Goal: Contribute content: Contribute content

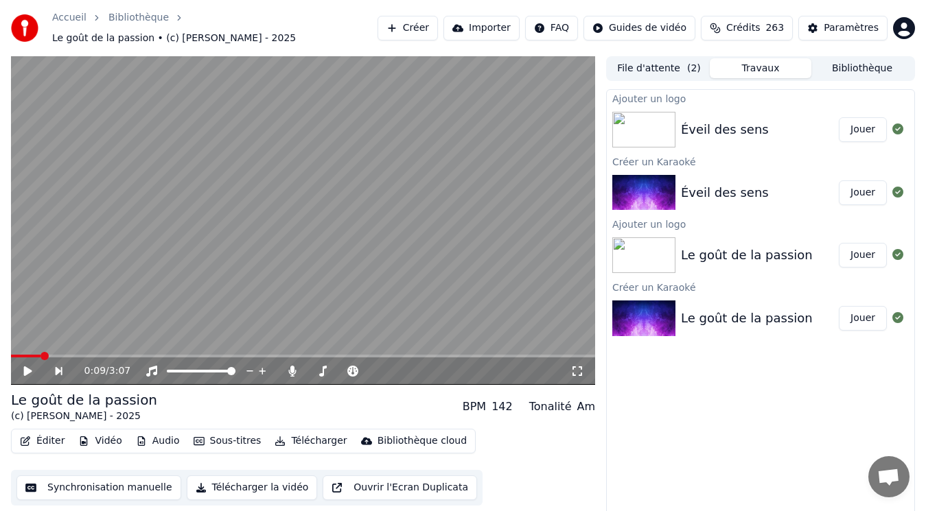
click at [875, 122] on button "Jouer" at bounding box center [863, 129] width 48 height 25
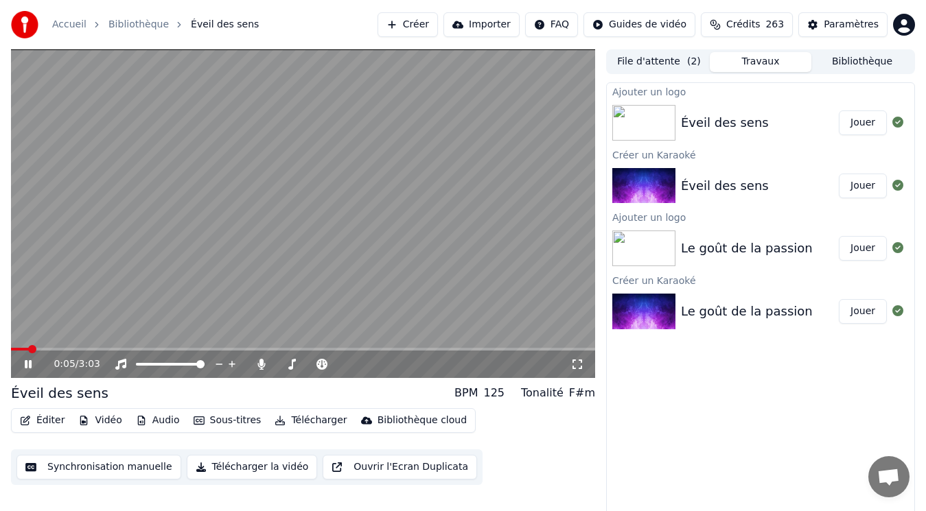
click at [438, 25] on button "Créer" at bounding box center [408, 24] width 60 height 25
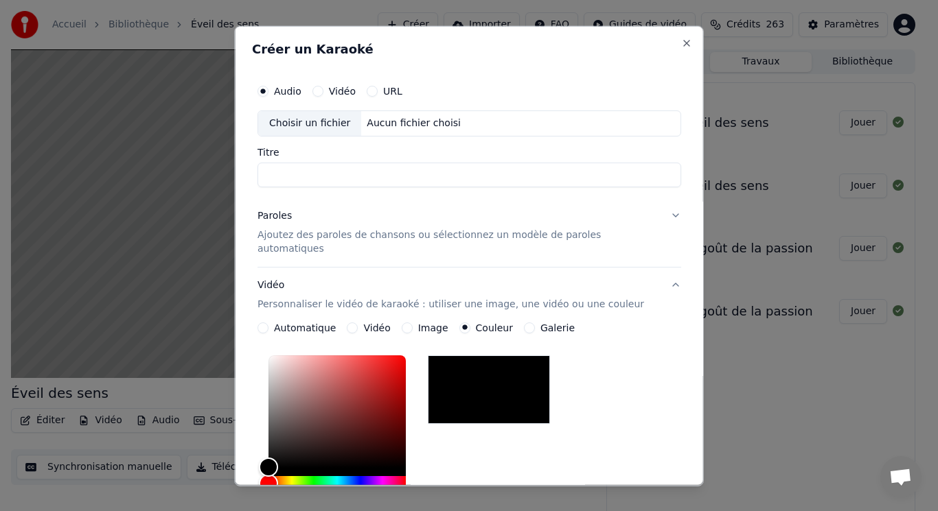
click at [326, 117] on div "Choisir un fichier" at bounding box center [309, 123] width 103 height 25
type input "**********"
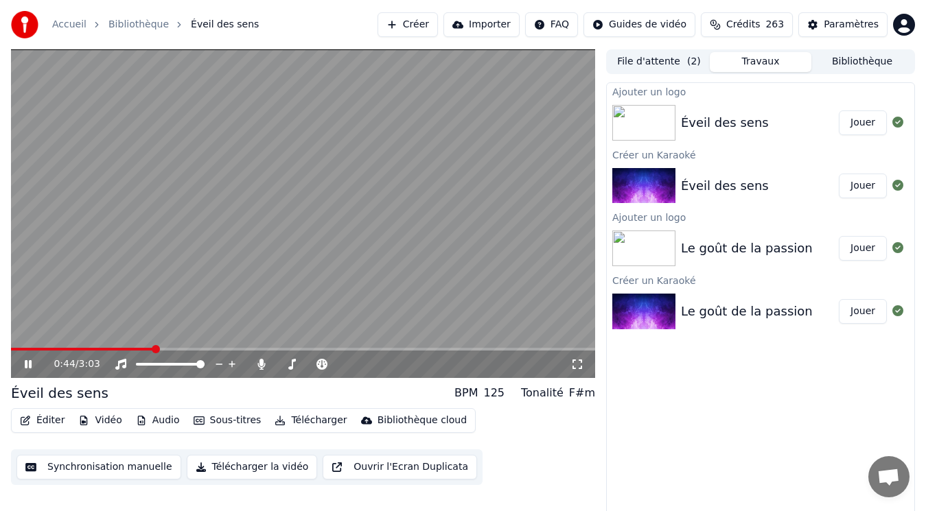
click at [174, 215] on video at bounding box center [303, 213] width 584 height 329
click at [438, 21] on button "Créer" at bounding box center [408, 24] width 60 height 25
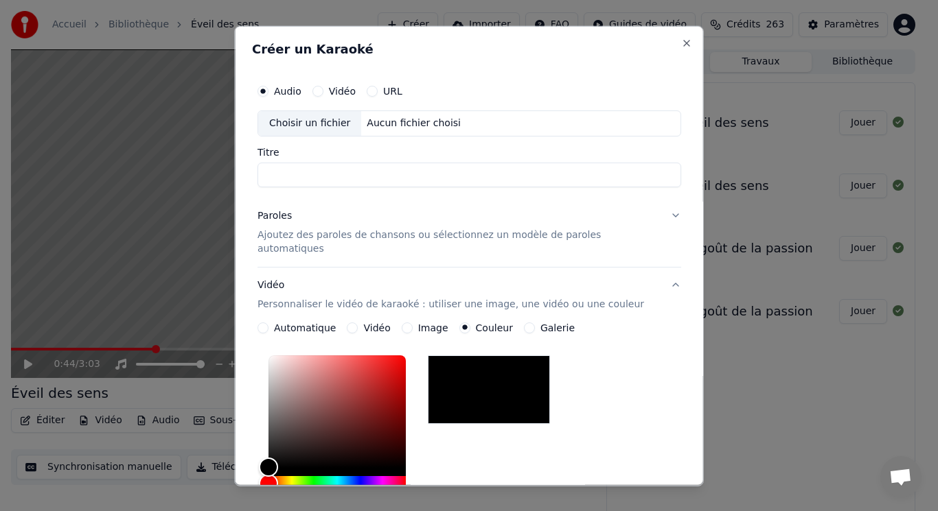
click at [325, 123] on div "Choisir un fichier" at bounding box center [309, 123] width 103 height 25
type input "**********"
click at [353, 234] on p "Ajoutez des paroles de chansons ou sélectionnez un modèle de paroles automatiqu…" at bounding box center [458, 241] width 402 height 27
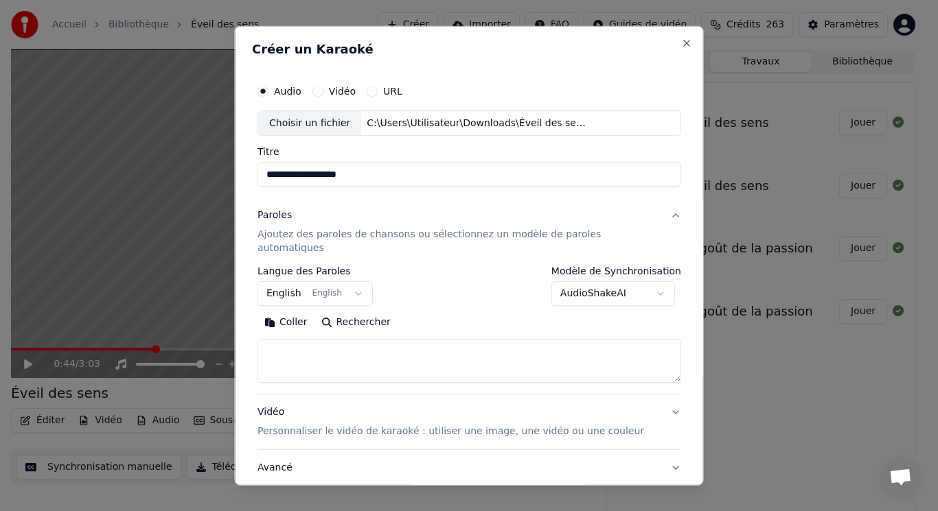
click at [332, 278] on body "**********" at bounding box center [463, 255] width 926 height 511
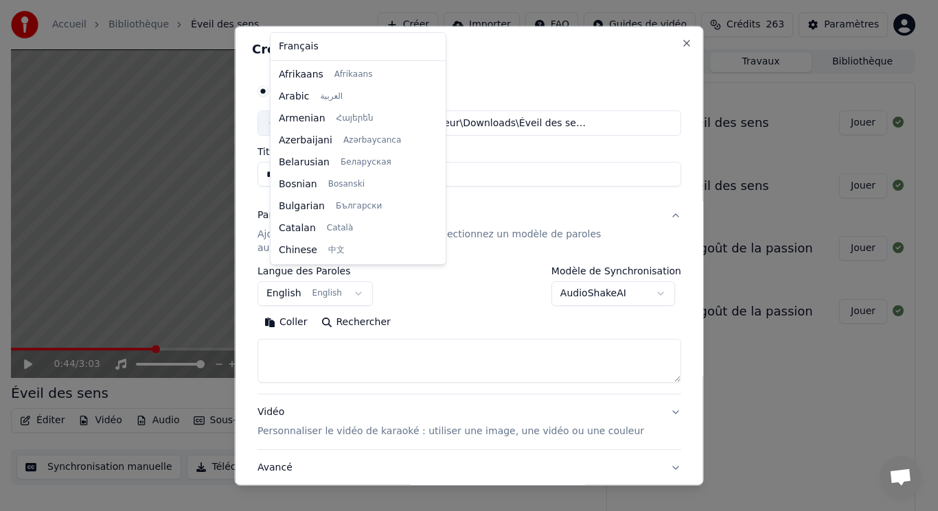
scroll to position [110, 0]
select select "**"
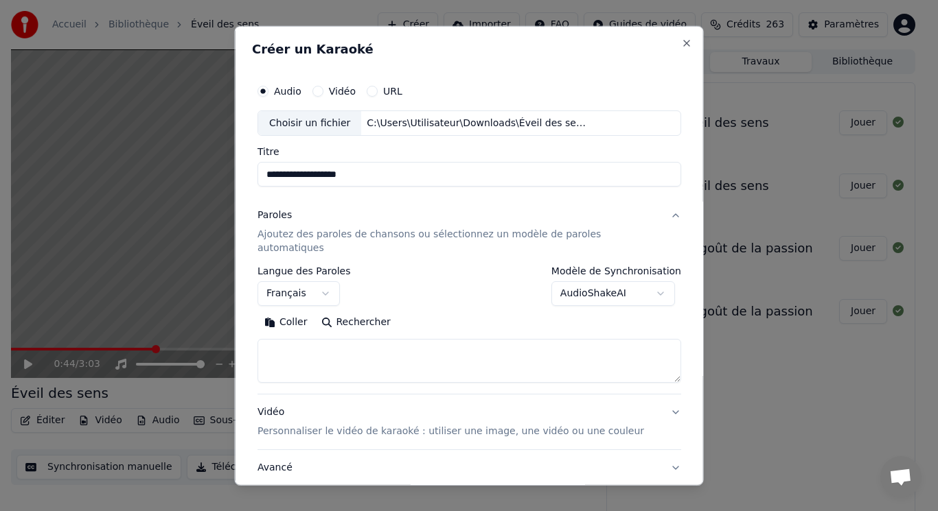
click at [293, 312] on button "Coller" at bounding box center [285, 323] width 57 height 22
click at [439, 312] on button "Développer" at bounding box center [445, 323] width 84 height 22
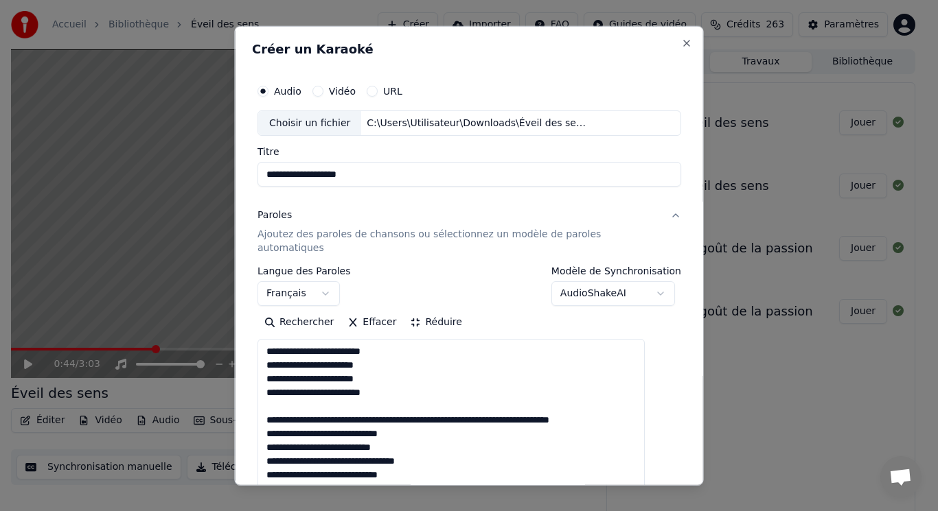
drag, startPoint x: 284, startPoint y: 388, endPoint x: 634, endPoint y: 404, distance: 351.2
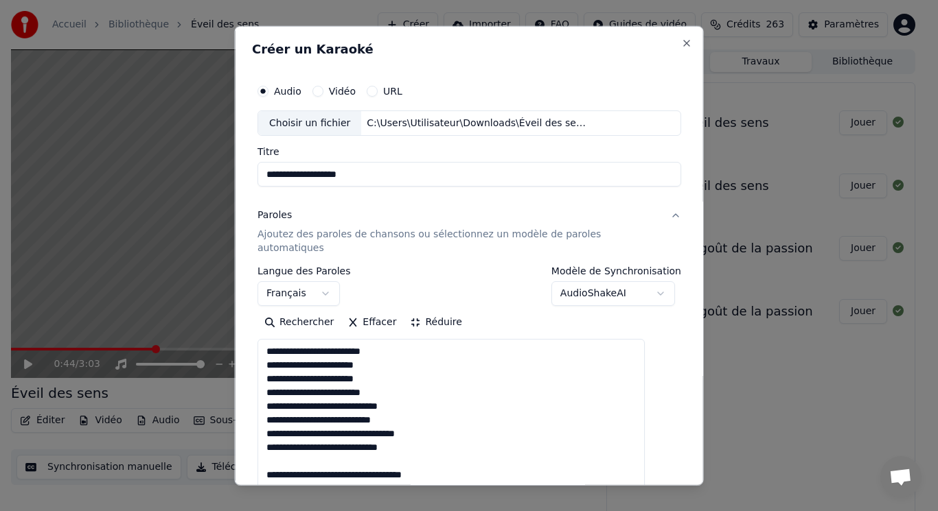
drag, startPoint x: 275, startPoint y: 444, endPoint x: 454, endPoint y: 459, distance: 179.1
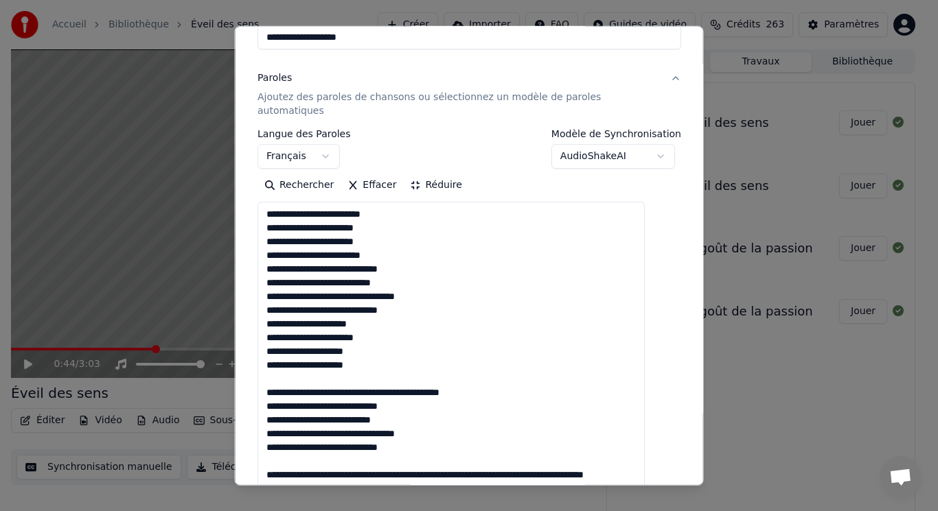
scroll to position [206, 0]
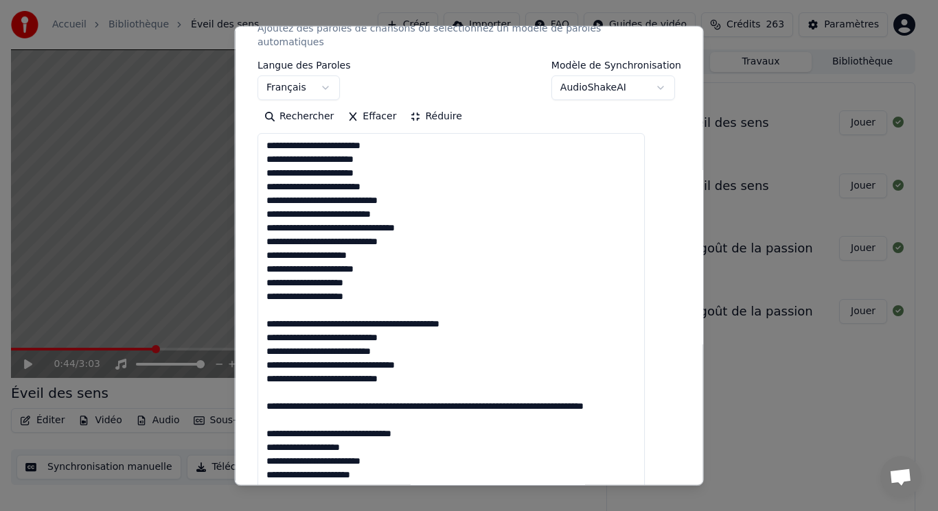
drag, startPoint x: 281, startPoint y: 295, endPoint x: 516, endPoint y: 314, distance: 234.9
click at [515, 314] on textarea "**********" at bounding box center [450, 399] width 387 height 532
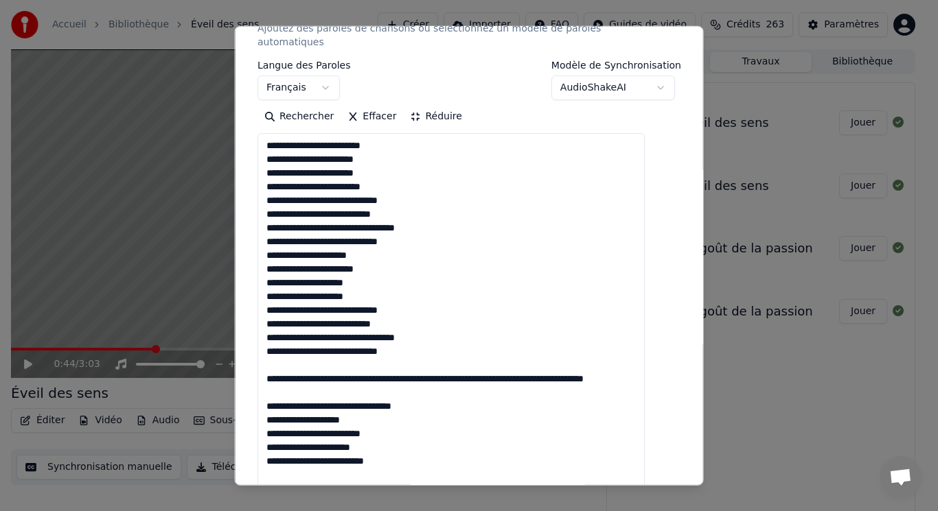
drag, startPoint x: 279, startPoint y: 346, endPoint x: 455, endPoint y: 405, distance: 185.4
click at [454, 405] on textarea "**********" at bounding box center [450, 399] width 387 height 532
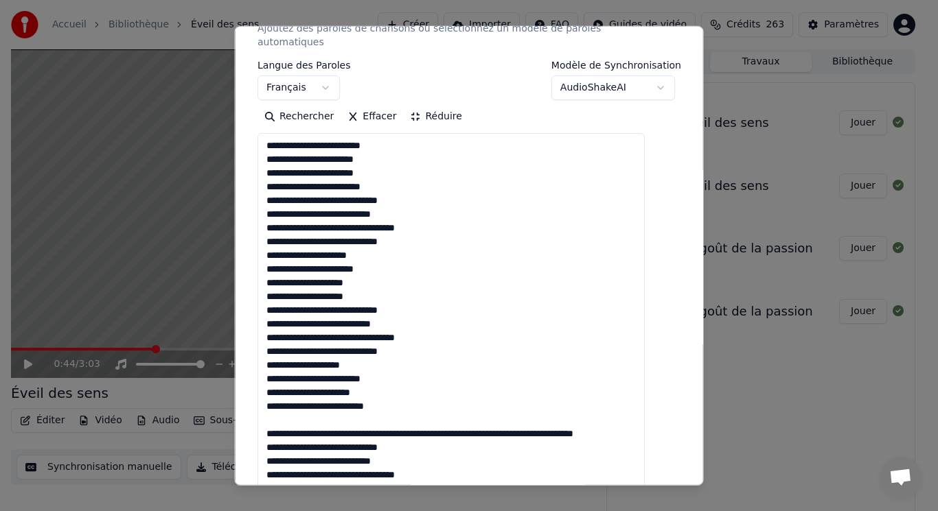
drag, startPoint x: 281, startPoint y: 401, endPoint x: 650, endPoint y: 416, distance: 369.0
click at [645, 416] on textarea "**********" at bounding box center [450, 399] width 387 height 532
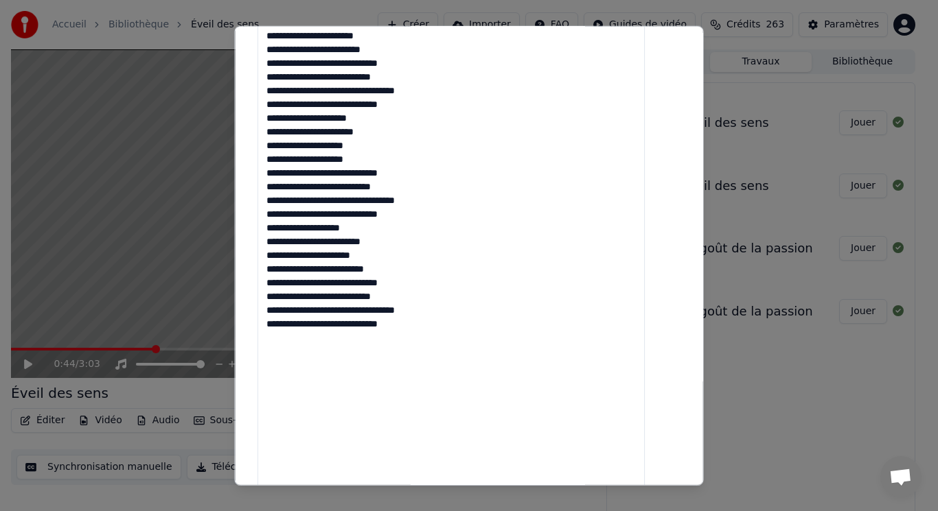
scroll to position [571, 0]
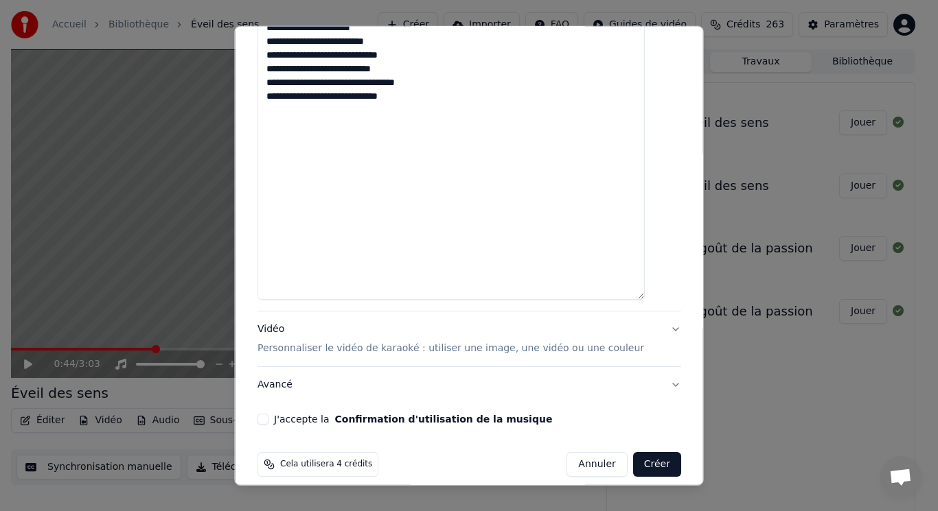
type textarea "**********"
click at [296, 342] on p "Personnaliser le vidéo de karaoké : utiliser une image, une vidéo ou une couleur" at bounding box center [450, 349] width 386 height 14
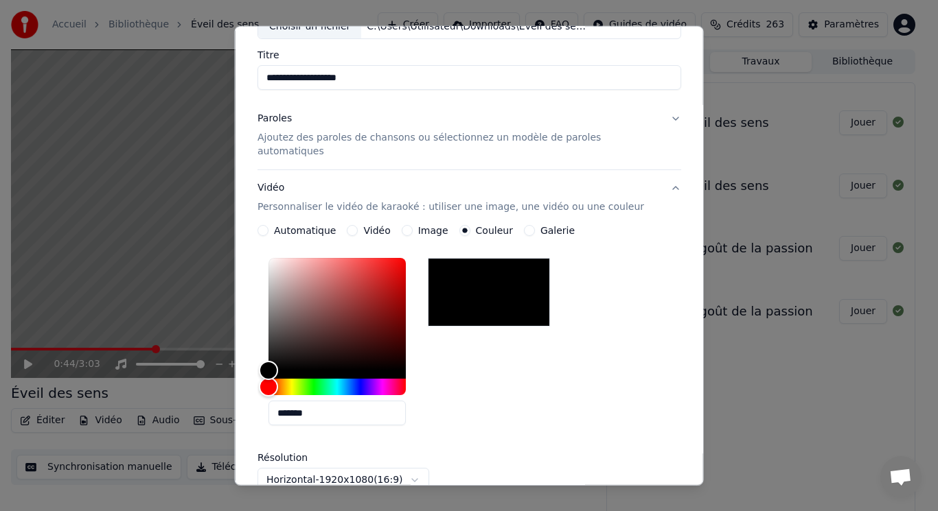
scroll to position [28, 0]
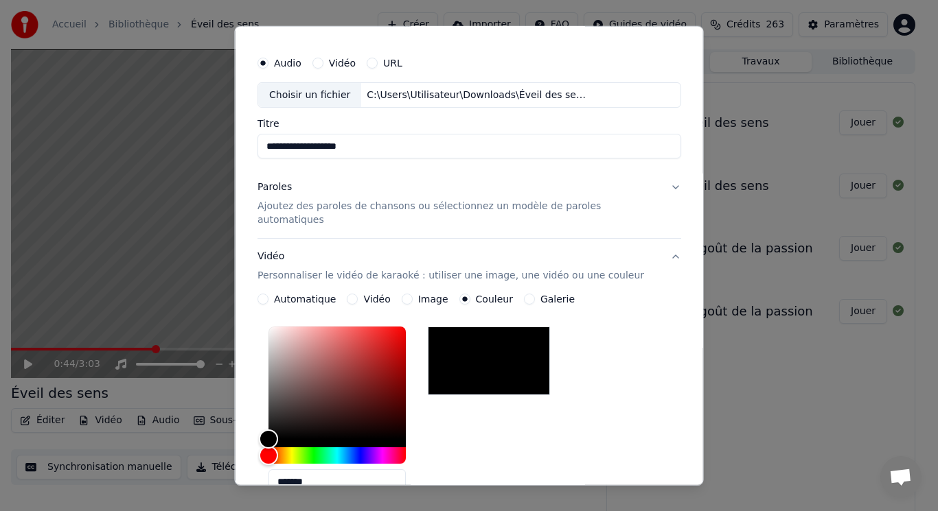
click at [356, 294] on button "Vidéo" at bounding box center [352, 299] width 11 height 11
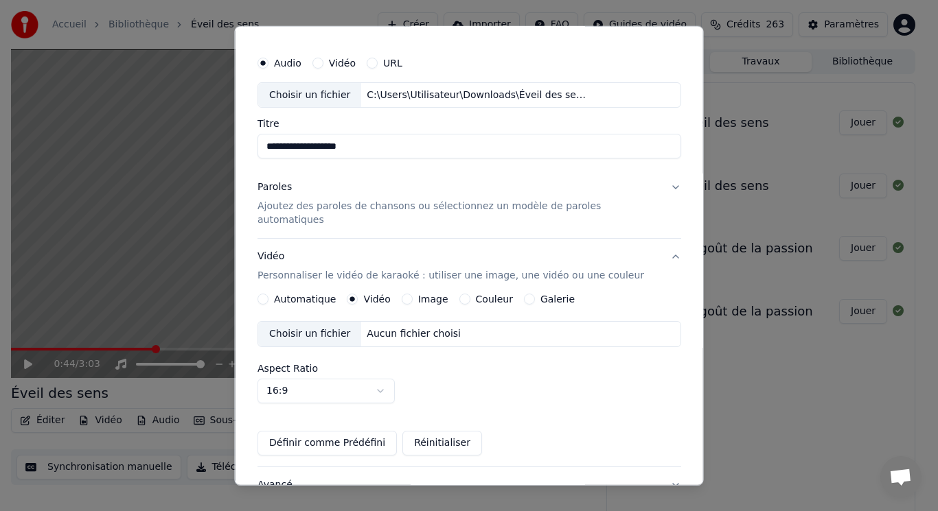
click at [308, 322] on div "Choisir un fichier" at bounding box center [309, 334] width 103 height 25
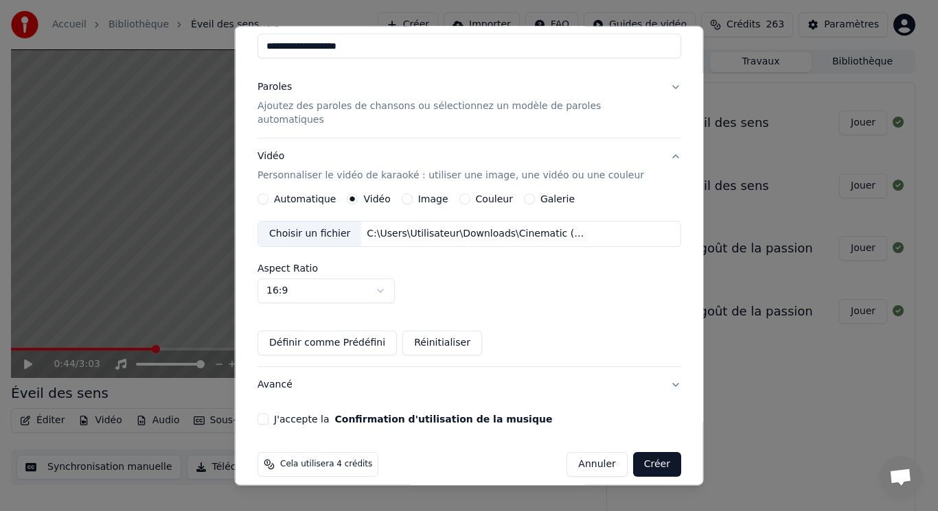
click at [268, 414] on button "J'accepte la Confirmation d'utilisation de la musique" at bounding box center [262, 419] width 11 height 11
click at [632, 457] on button "Créer" at bounding box center [656, 464] width 48 height 25
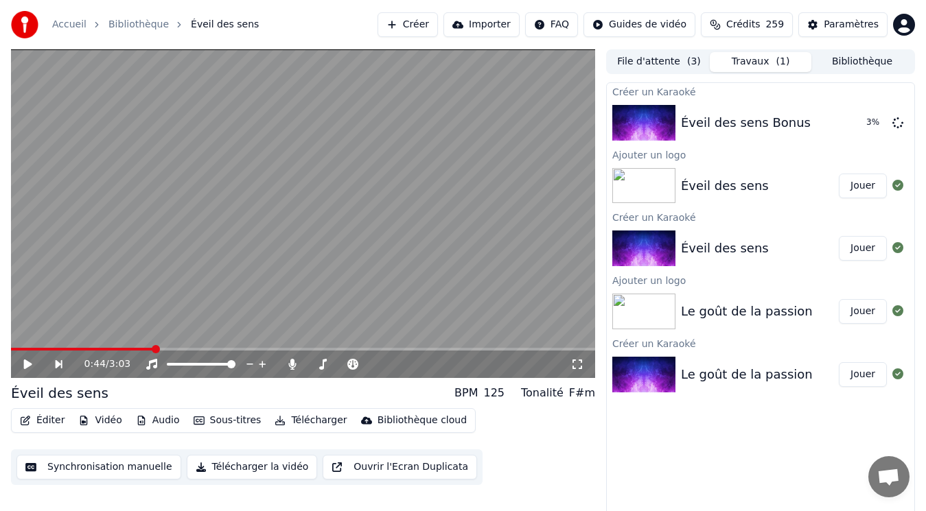
click at [649, 62] on button "File d'attente ( 3 )" at bounding box center [659, 62] width 102 height 20
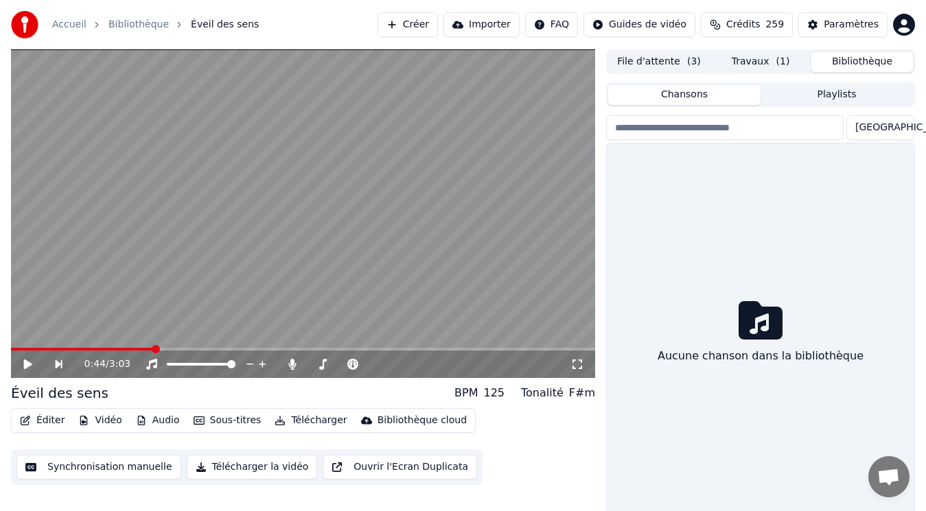
click at [879, 58] on button "Bibliothèque" at bounding box center [862, 62] width 102 height 20
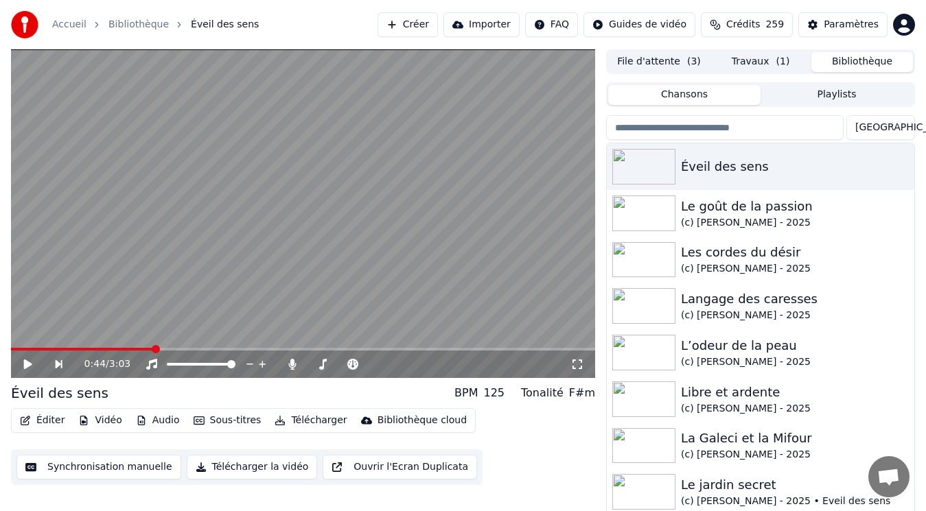
click at [682, 67] on button "File d'attente ( 3 )" at bounding box center [659, 62] width 102 height 20
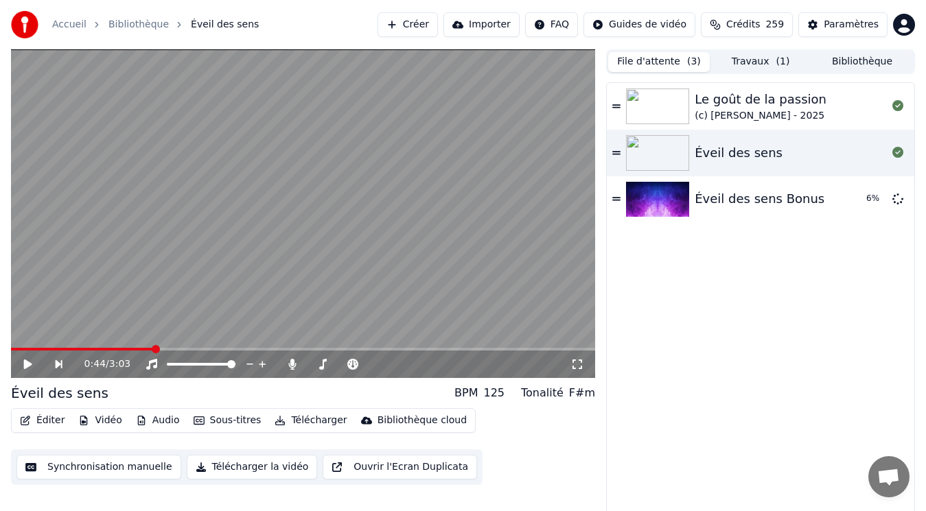
click at [869, 62] on button "Bibliothèque" at bounding box center [862, 62] width 102 height 20
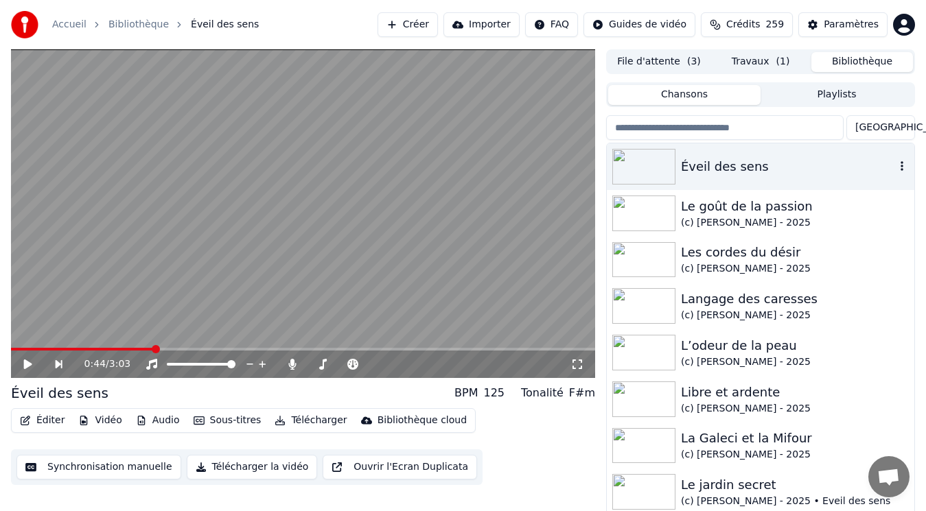
click at [746, 165] on div "Éveil des sens" at bounding box center [788, 166] width 214 height 19
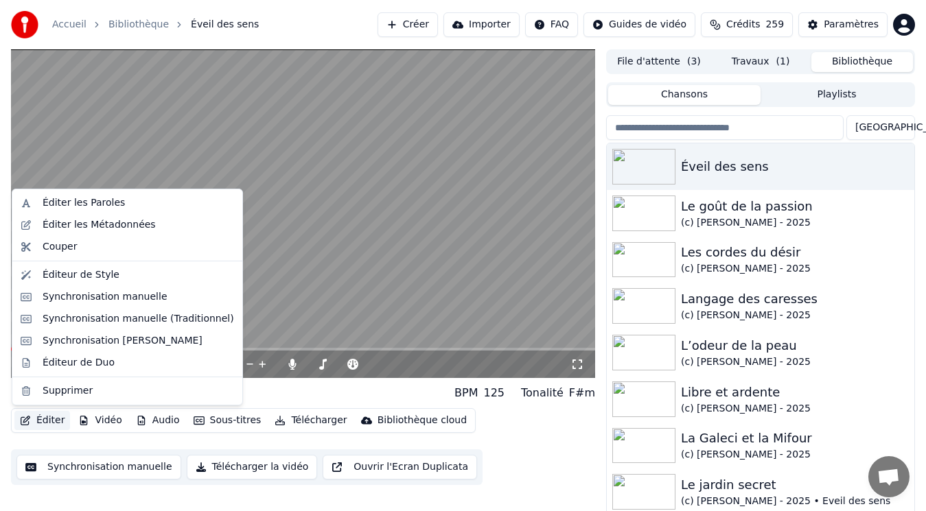
click at [44, 418] on button "Éditer" at bounding box center [42, 420] width 56 height 19
click at [800, 161] on div "Éveil des sens" at bounding box center [788, 166] width 214 height 19
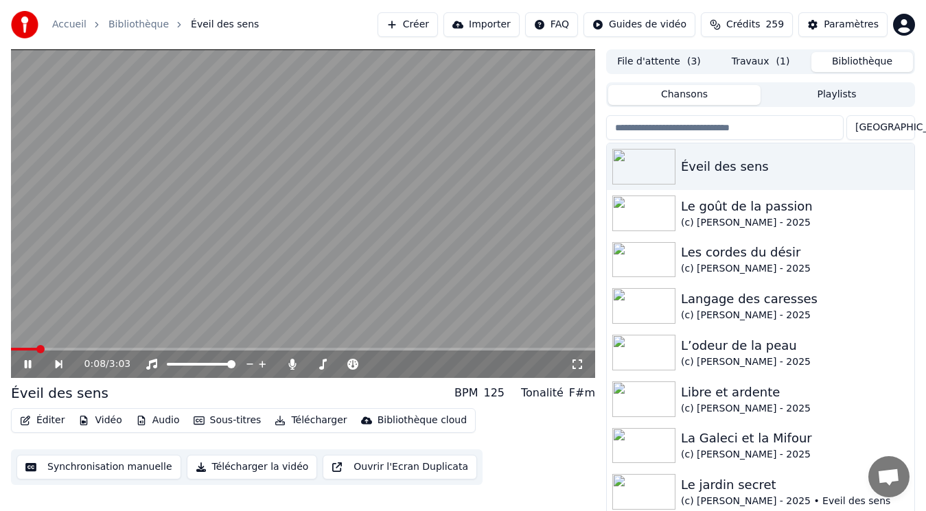
click at [53, 422] on button "Éditer" at bounding box center [42, 420] width 56 height 19
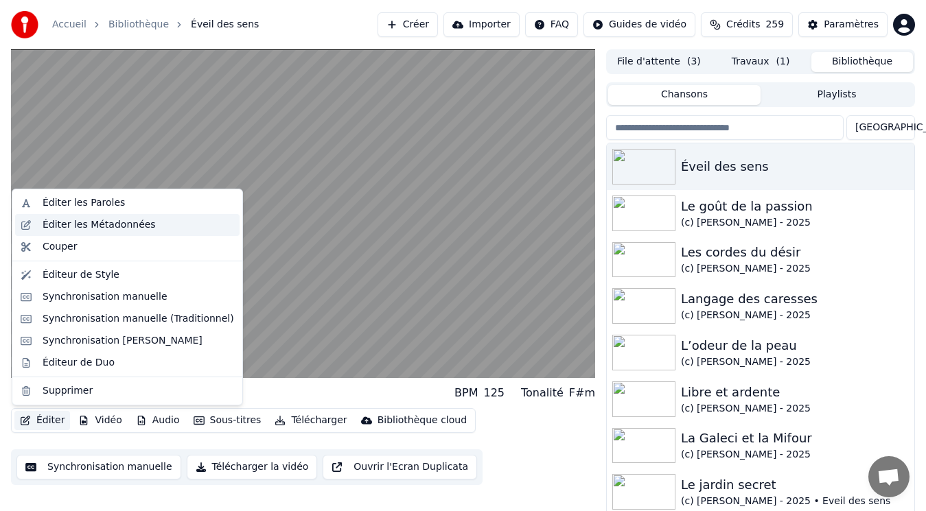
click at [99, 224] on div "Éditer les Métadonnées" at bounding box center [99, 225] width 113 height 14
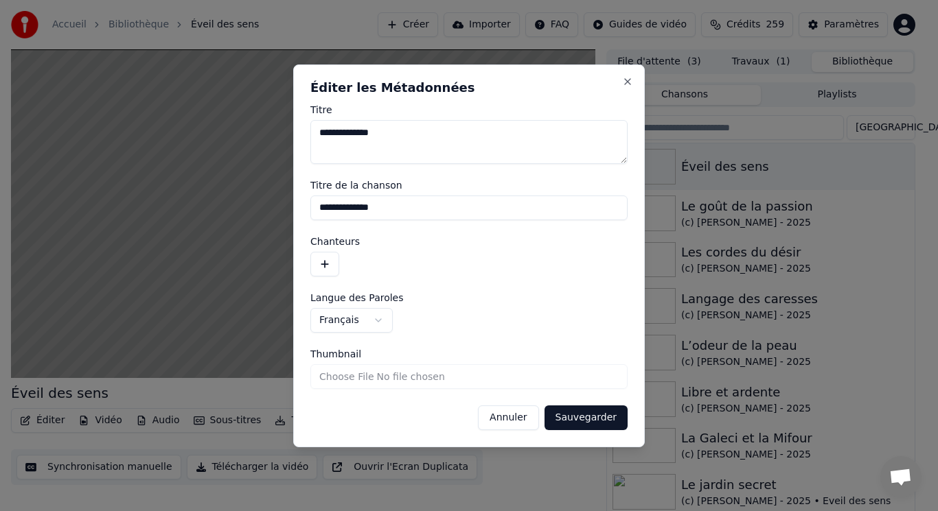
click at [349, 375] on input "Thumbnail" at bounding box center [468, 377] width 317 height 25
type input "**********"
click at [577, 416] on button "Sauvegarder" at bounding box center [585, 418] width 83 height 25
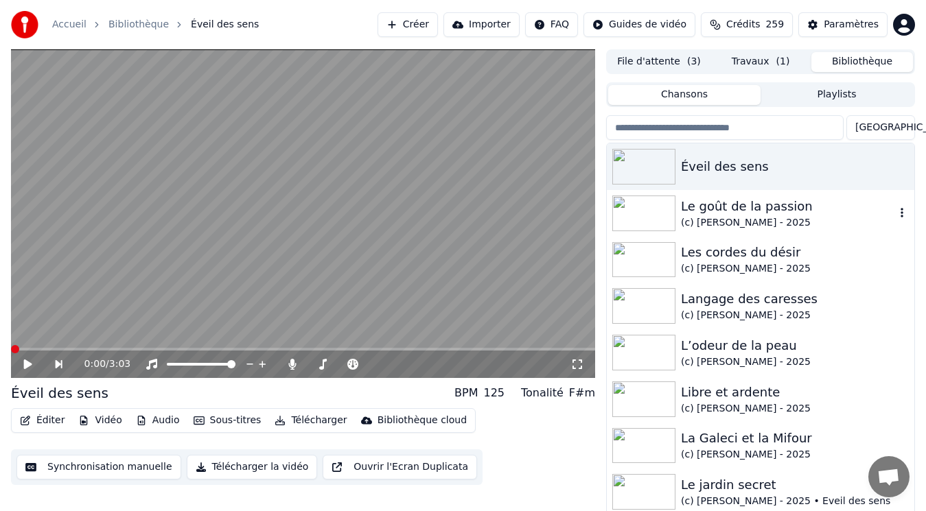
click at [717, 210] on div "Le goût de la passion" at bounding box center [788, 206] width 214 height 19
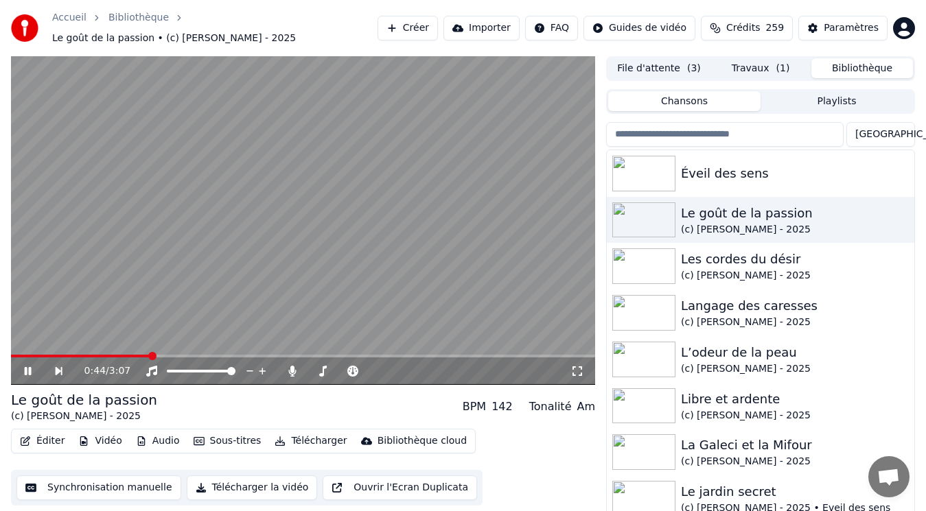
click at [49, 432] on button "Éditer" at bounding box center [42, 441] width 56 height 19
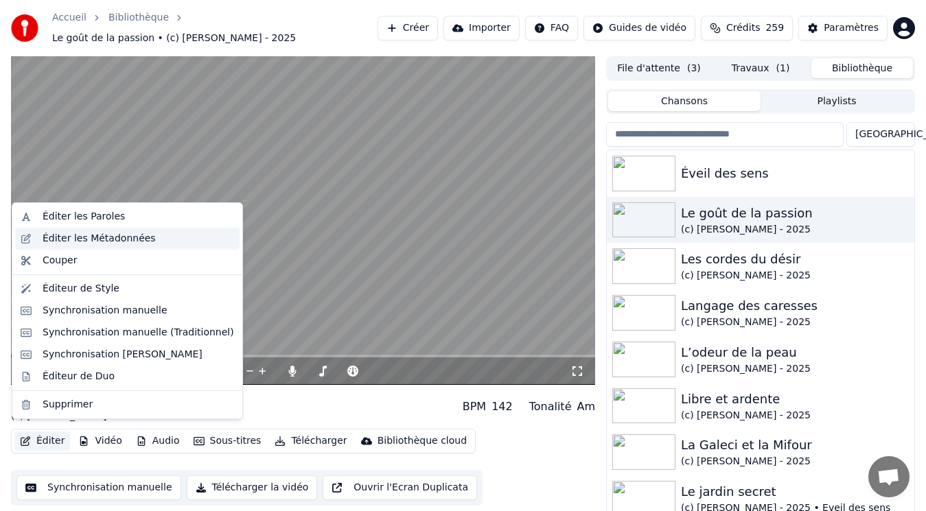
click at [137, 240] on div "Éditer les Métadonnées" at bounding box center [99, 239] width 113 height 14
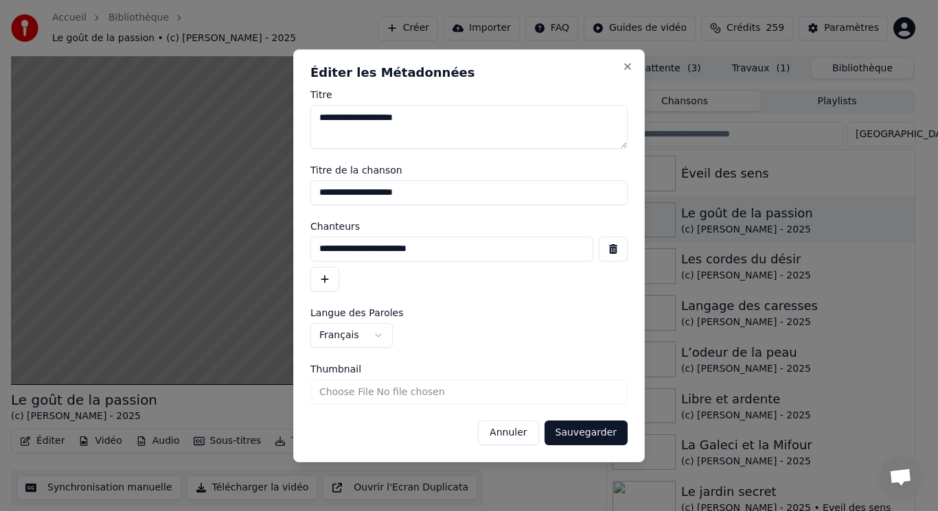
drag, startPoint x: 454, startPoint y: 254, endPoint x: 258, endPoint y: 253, distance: 195.7
click at [258, 253] on body "Accueil Bibliothèque Le goût de la passion • (c) [PERSON_NAME] - 2025 Créer Imp…" at bounding box center [463, 255] width 926 height 511
click at [520, 430] on button "Annuler" at bounding box center [508, 433] width 60 height 25
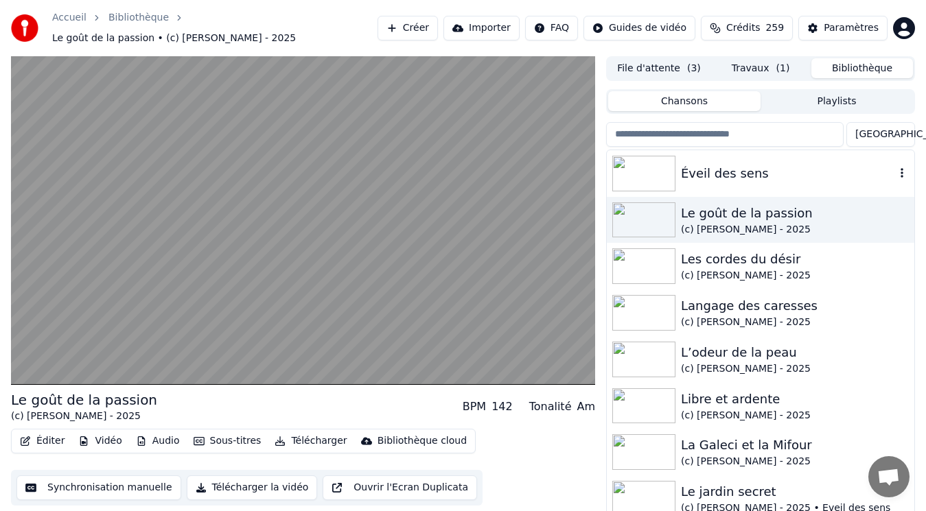
click at [667, 157] on img at bounding box center [643, 174] width 63 height 36
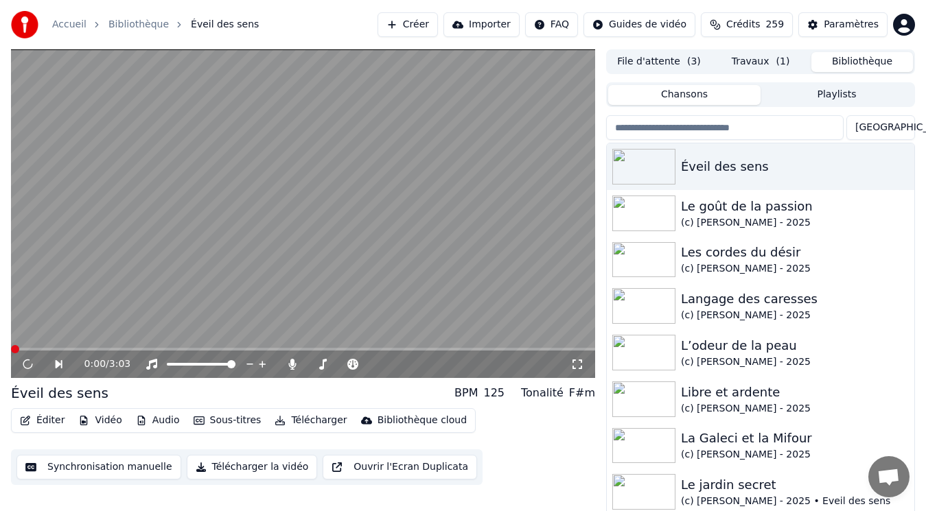
click at [40, 418] on button "Éditer" at bounding box center [42, 420] width 56 height 19
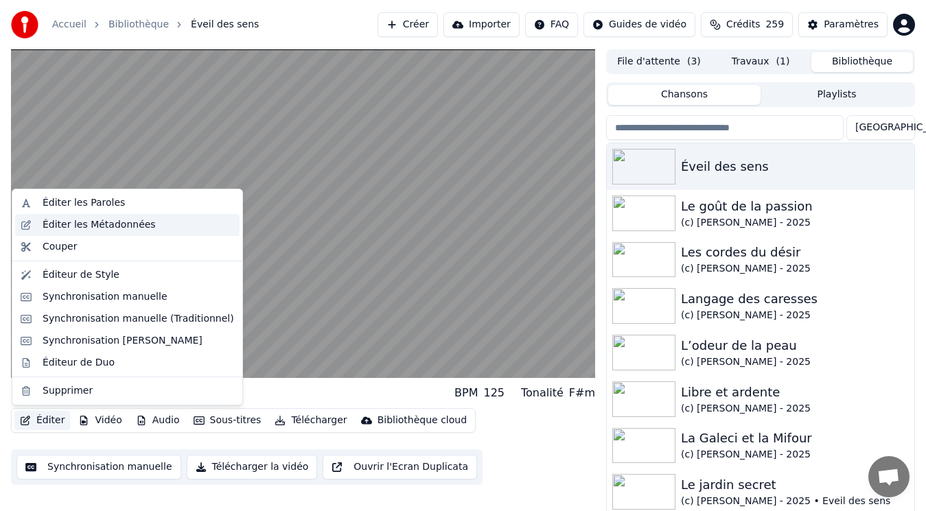
click at [70, 222] on div "Éditer les Métadonnées" at bounding box center [99, 225] width 113 height 14
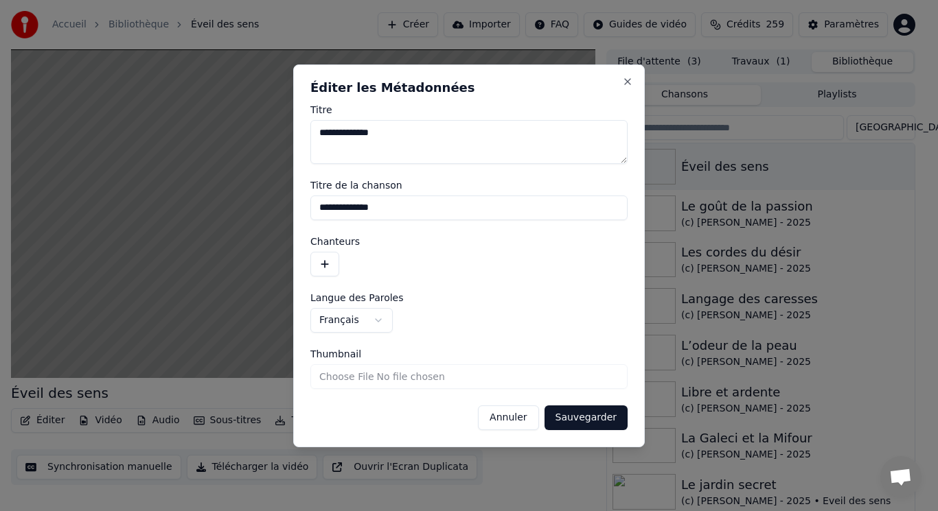
click at [327, 264] on button "button" at bounding box center [324, 264] width 29 height 25
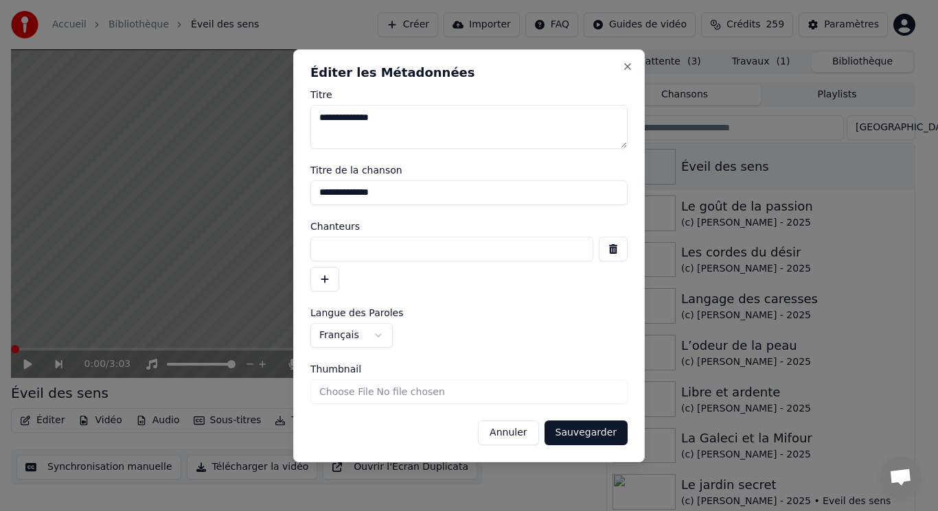
paste input "**********"
type input "**********"
click at [579, 432] on button "Sauvegarder" at bounding box center [585, 433] width 83 height 25
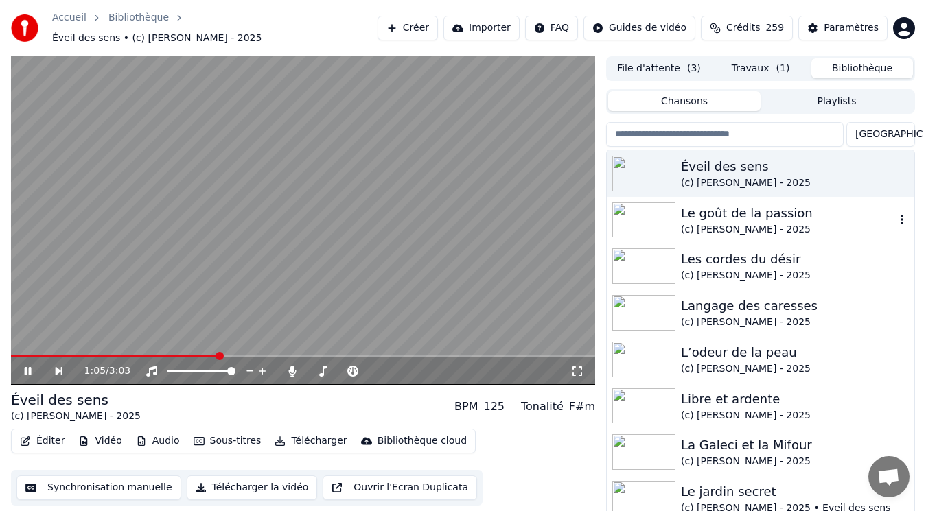
click at [655, 220] on img at bounding box center [643, 221] width 63 height 36
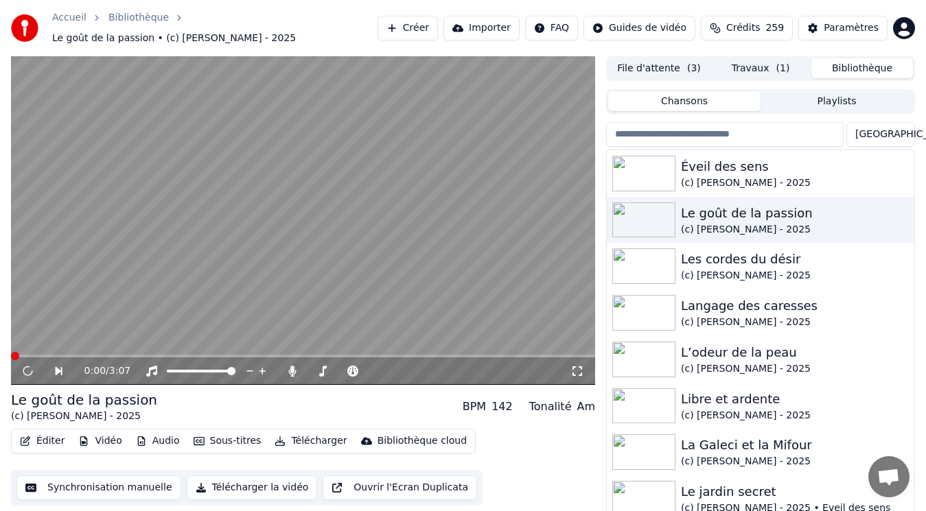
click at [739, 61] on button "Travaux ( 1 )" at bounding box center [761, 68] width 102 height 20
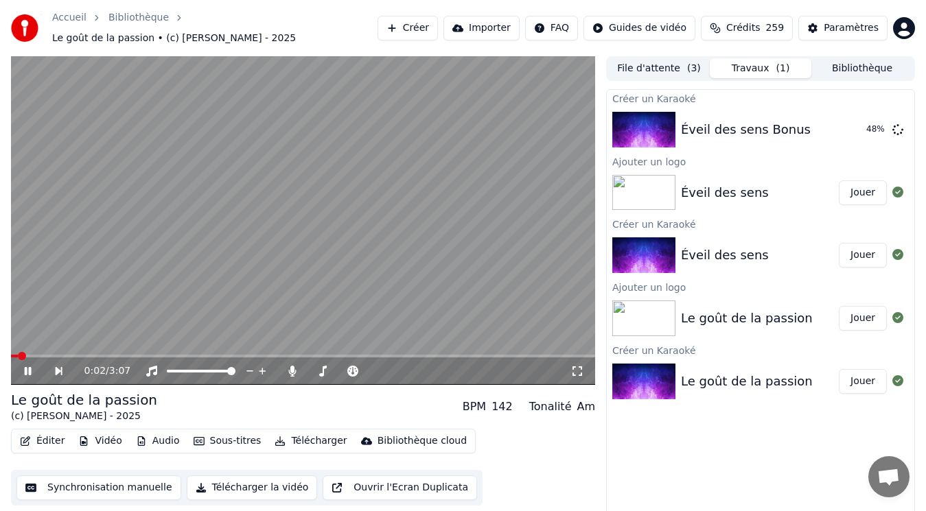
click at [390, 235] on video at bounding box center [303, 220] width 584 height 329
click at [864, 124] on button "Jouer" at bounding box center [863, 129] width 48 height 25
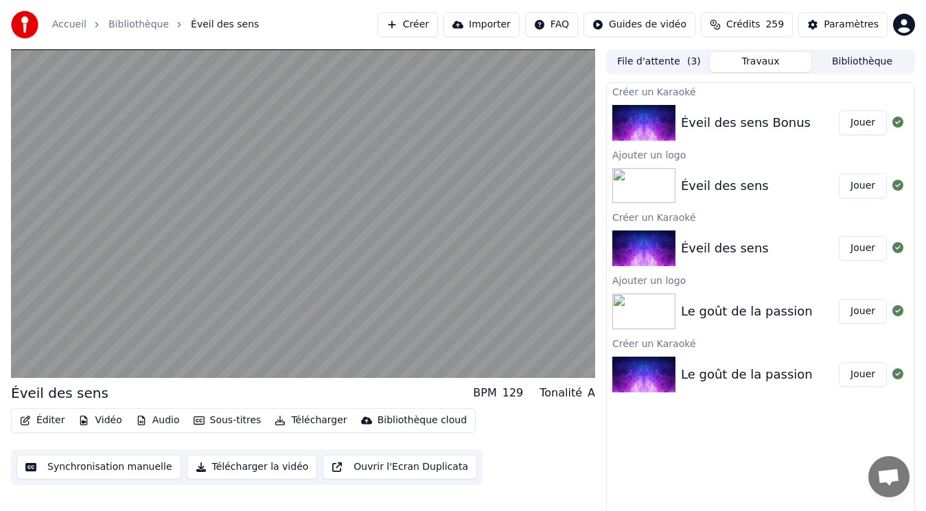
click at [872, 196] on button "Jouer" at bounding box center [863, 186] width 48 height 25
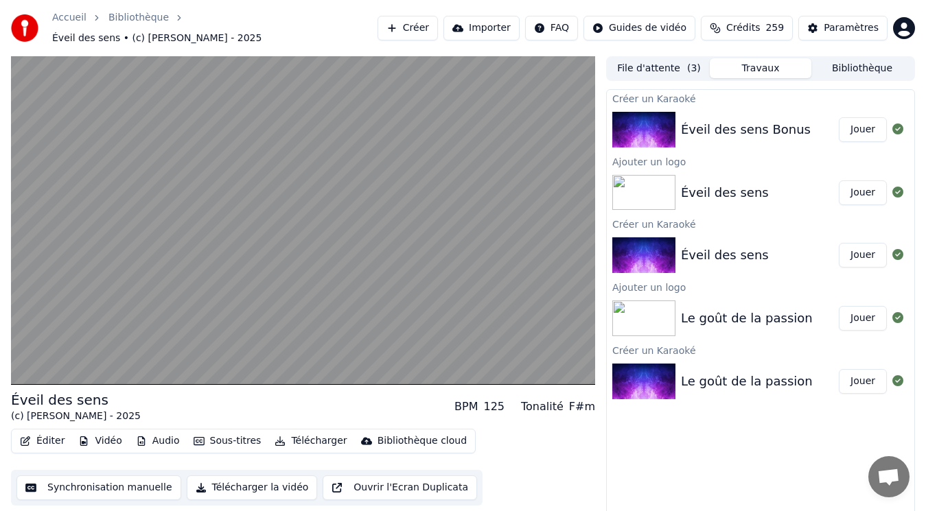
click at [859, 65] on button "Bibliothèque" at bounding box center [862, 68] width 102 height 20
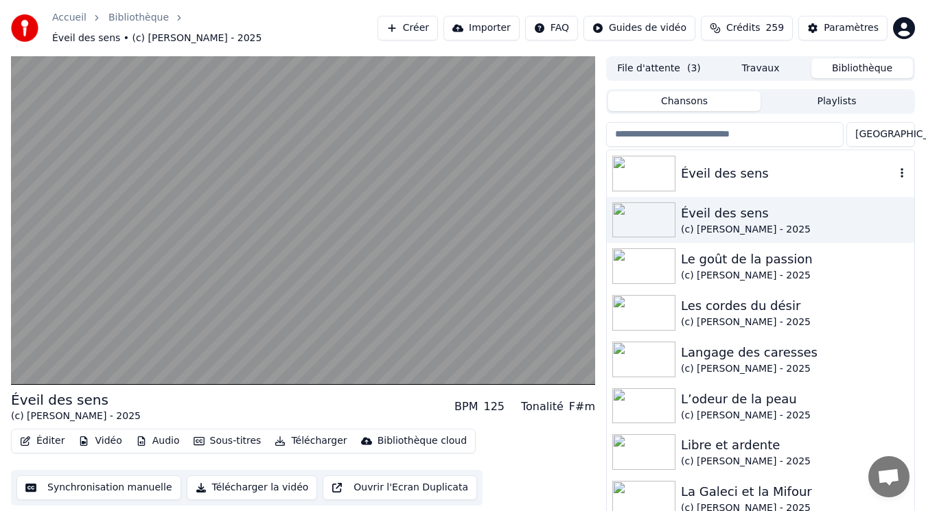
click at [818, 164] on div "Éveil des sens" at bounding box center [788, 173] width 214 height 19
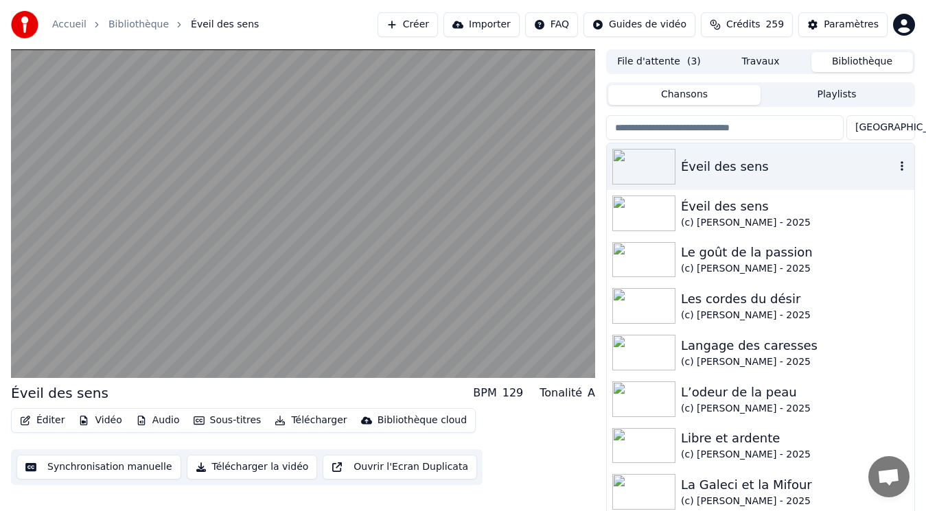
click at [901, 171] on icon "button" at bounding box center [902, 166] width 3 height 10
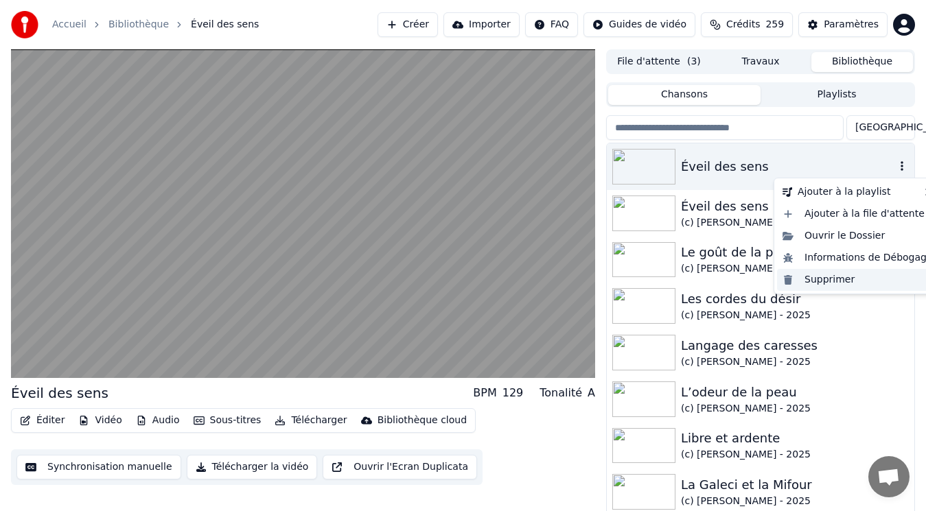
click at [854, 280] on div "Supprimer" at bounding box center [857, 280] width 161 height 22
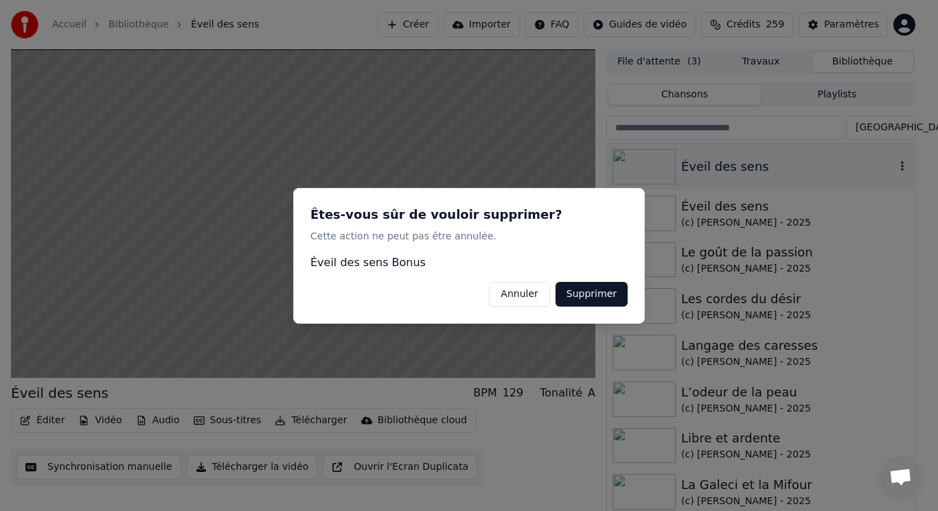
click at [607, 297] on button "Supprimer" at bounding box center [591, 293] width 72 height 25
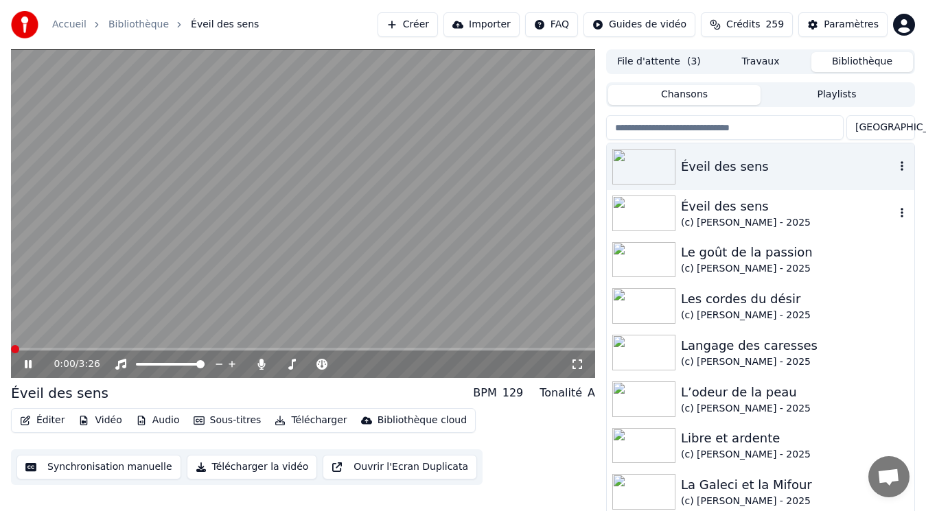
click at [652, 207] on img at bounding box center [643, 214] width 63 height 36
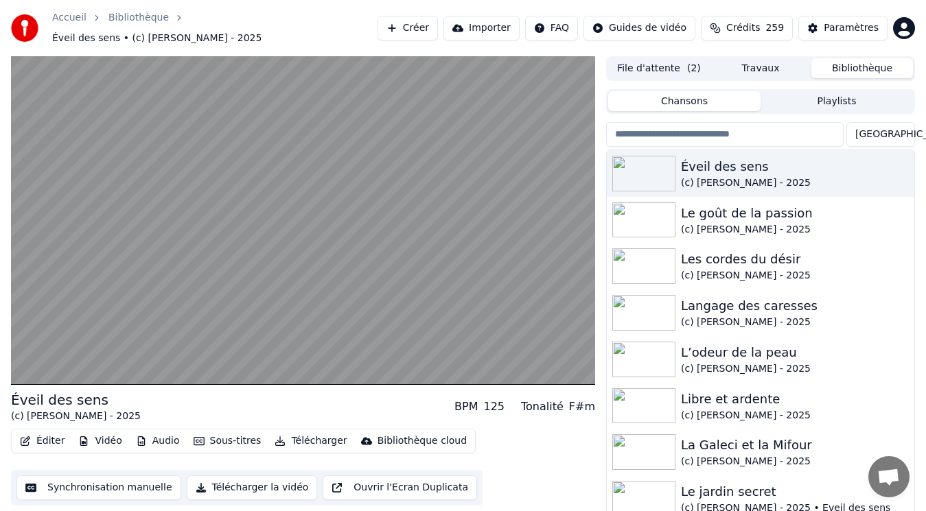
click at [437, 21] on button "Créer" at bounding box center [408, 28] width 60 height 25
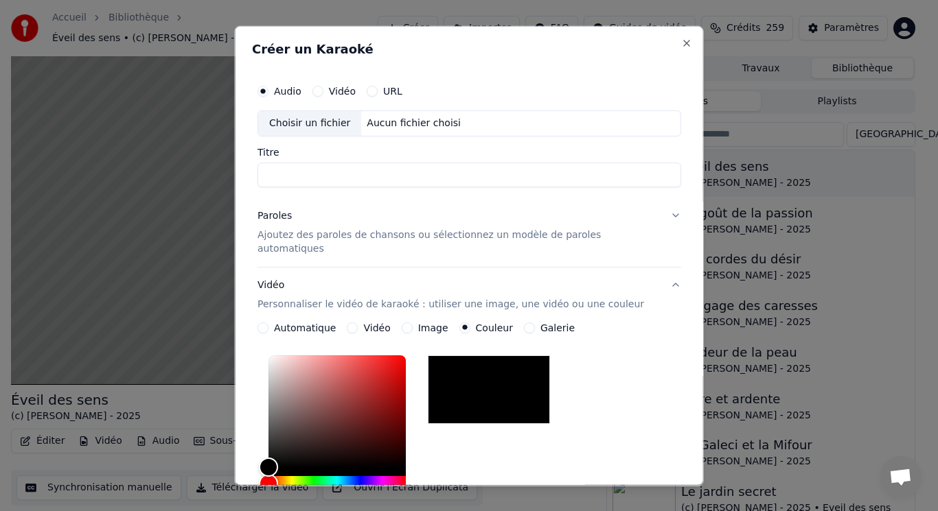
click at [333, 118] on div "Choisir un fichier" at bounding box center [309, 123] width 103 height 25
type input "**********"
click at [354, 233] on p "Ajoutez des paroles de chansons ou sélectionnez un modèle de paroles automatiqu…" at bounding box center [458, 241] width 402 height 27
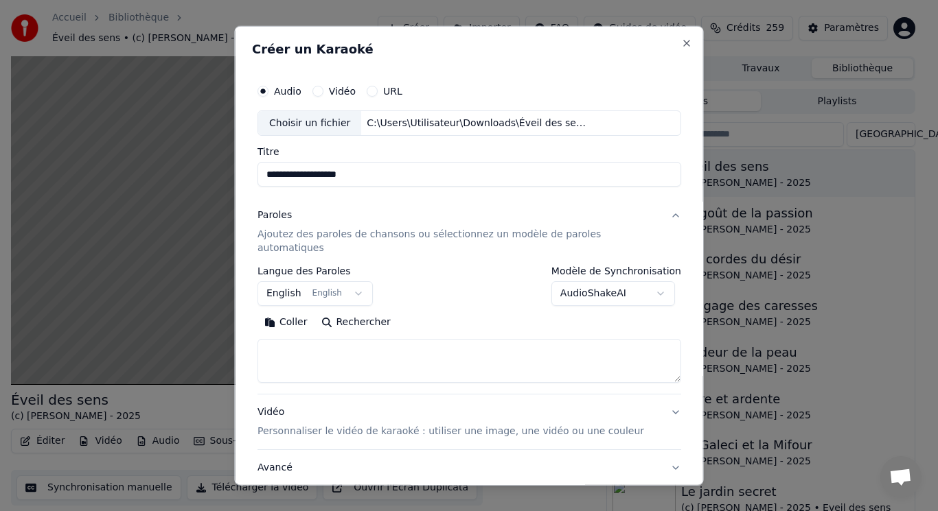
click at [297, 275] on body "Accueil Bibliothèque Éveil des sens • (c) [PERSON_NAME] - 2025 Créer Importer F…" at bounding box center [463, 255] width 926 height 511
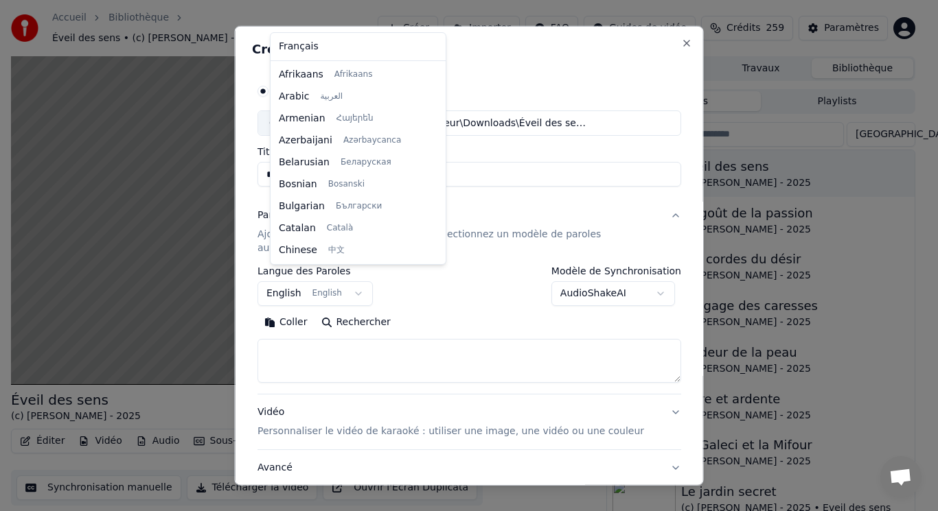
scroll to position [110, 0]
select select "**"
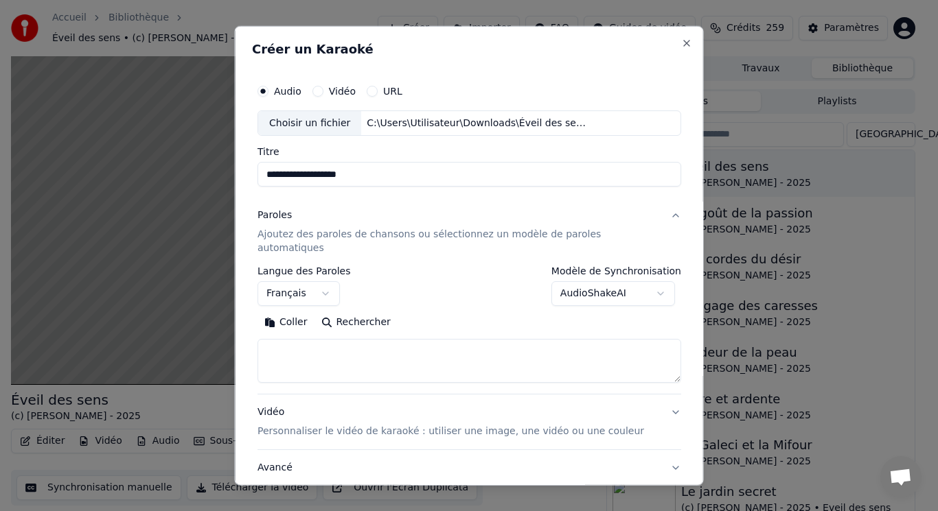
click at [305, 312] on button "Coller" at bounding box center [285, 323] width 57 height 22
type textarea "**********"
drag, startPoint x: 403, startPoint y: 338, endPoint x: 224, endPoint y: 340, distance: 178.5
click at [224, 340] on body "Accueil Bibliothèque Éveil des sens • (c) [PERSON_NAME] - 2025 Créer Importer F…" at bounding box center [463, 255] width 926 height 511
click at [307, 312] on button "Coller" at bounding box center [285, 323] width 57 height 22
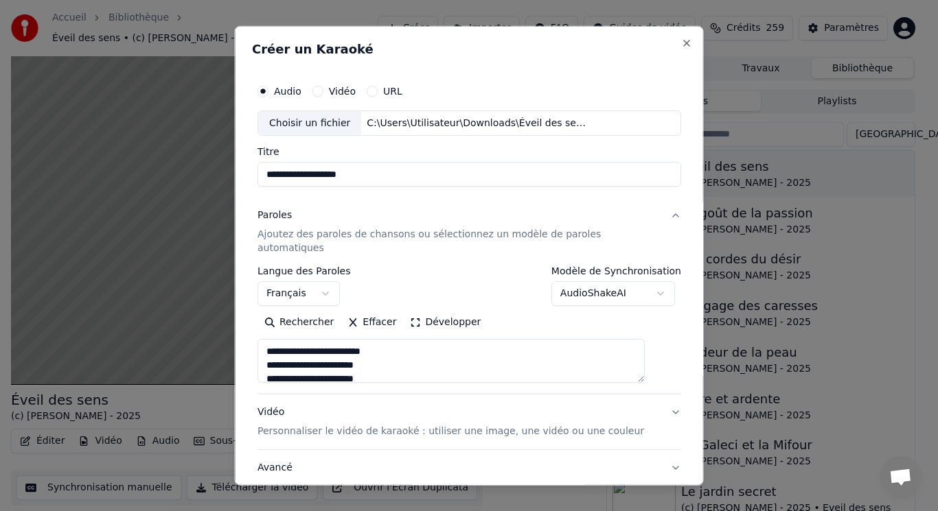
click at [429, 314] on button "Développer" at bounding box center [445, 323] width 84 height 22
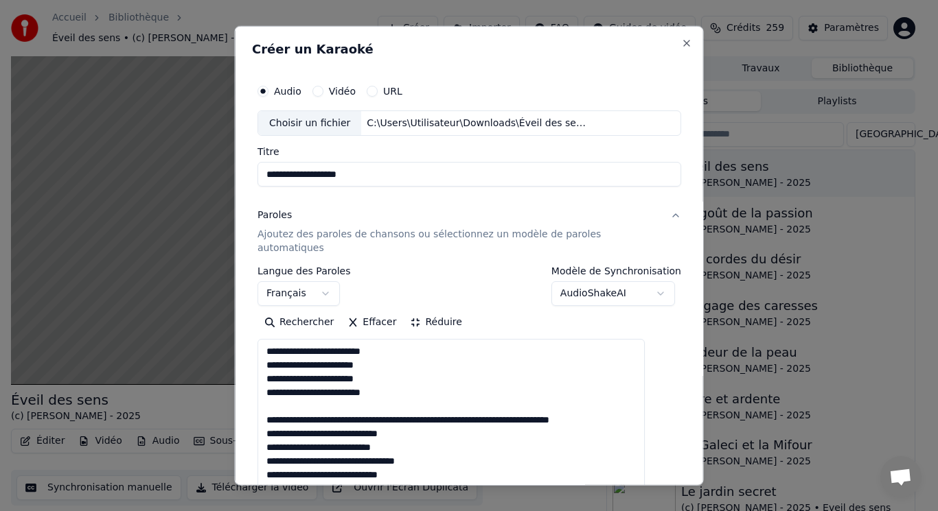
drag, startPoint x: 280, startPoint y: 389, endPoint x: 640, endPoint y: 404, distance: 360.1
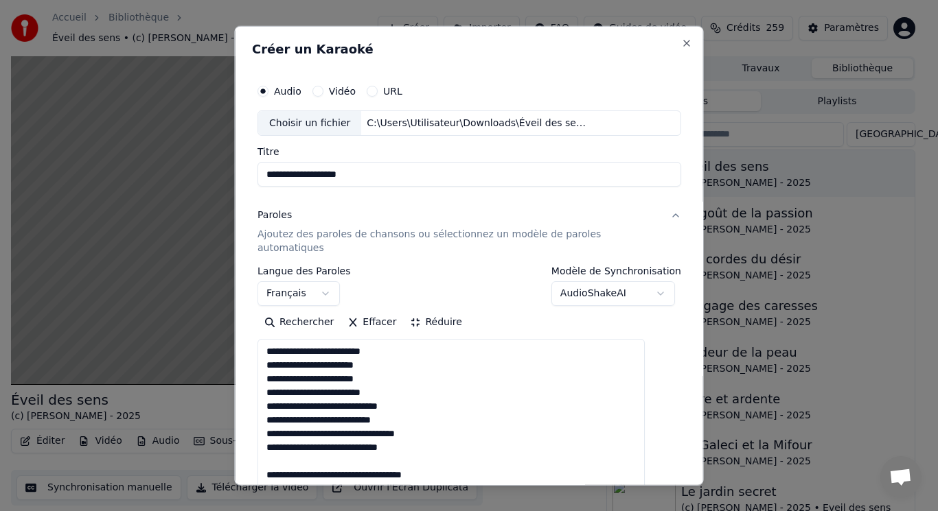
drag, startPoint x: 281, startPoint y: 446, endPoint x: 515, endPoint y: 457, distance: 233.7
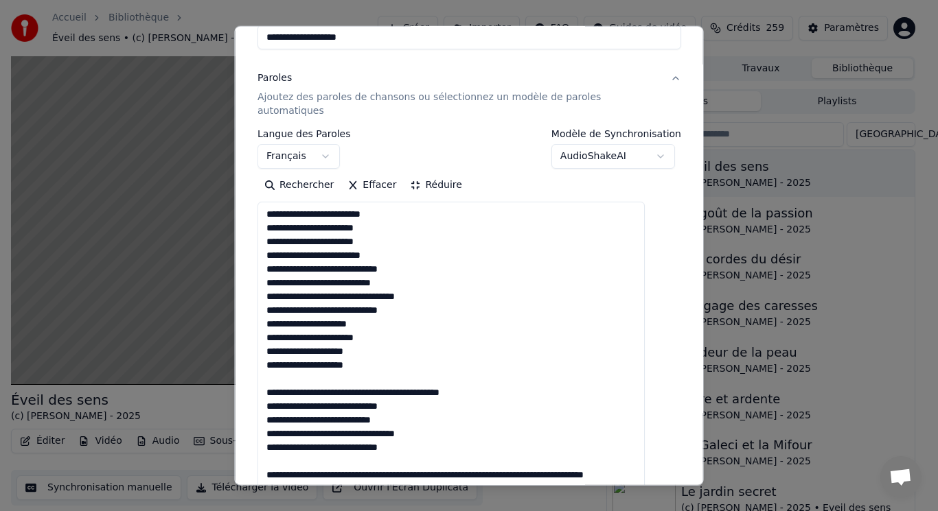
drag, startPoint x: 281, startPoint y: 364, endPoint x: 530, endPoint y: 376, distance: 248.8
click at [529, 378] on textarea "**********" at bounding box center [450, 468] width 387 height 532
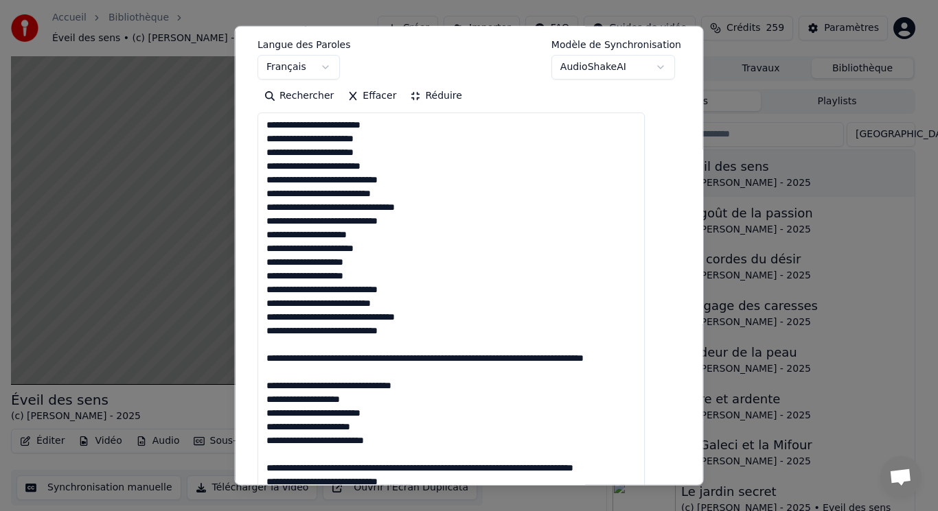
scroll to position [267, 0]
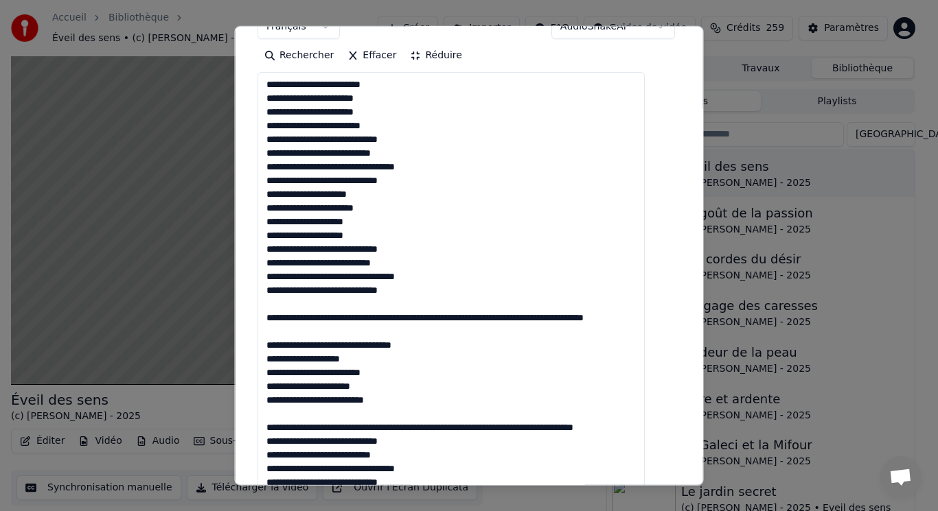
drag, startPoint x: 277, startPoint y: 418, endPoint x: 470, endPoint y: 343, distance: 207.2
click at [470, 343] on textarea "**********" at bounding box center [450, 338] width 387 height 532
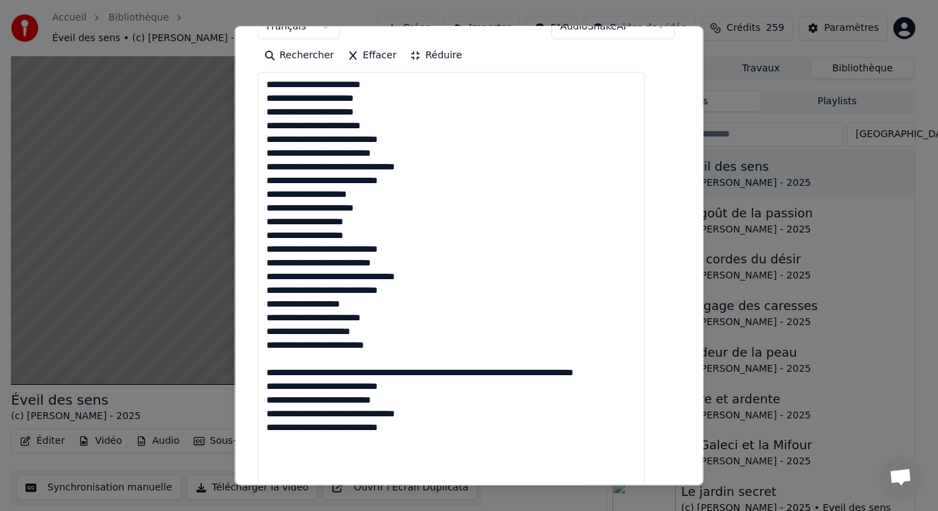
drag, startPoint x: 284, startPoint y: 346, endPoint x: 658, endPoint y: 356, distance: 375.0
click at [660, 357] on div "**********" at bounding box center [469, 269] width 435 height 930
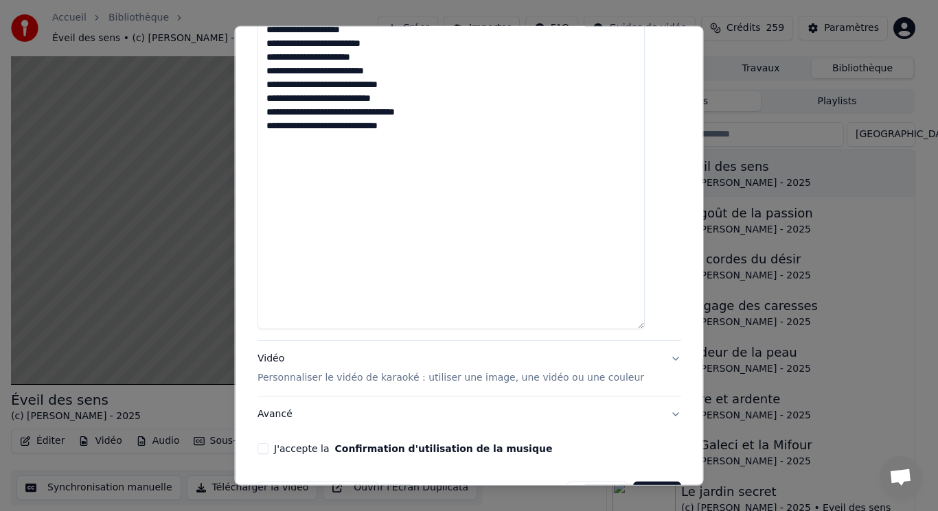
scroll to position [571, 0]
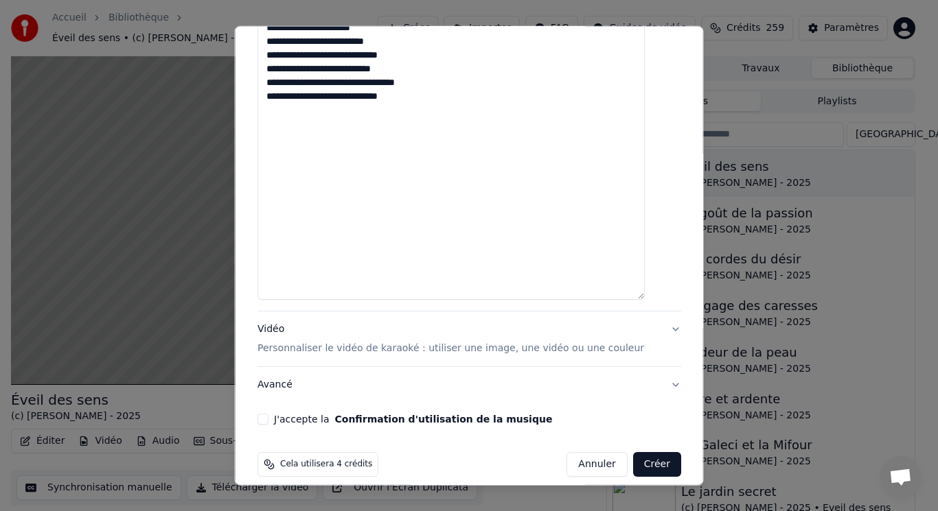
type textarea "**********"
click at [281, 323] on div "Vidéo Personnaliser le vidéo de karaoké : utiliser une image, une vidéo ou une …" at bounding box center [450, 339] width 386 height 33
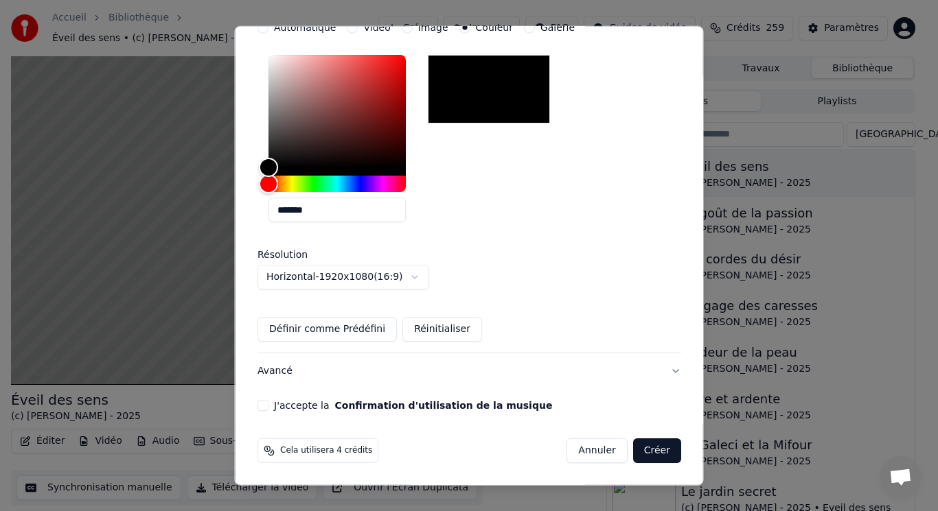
scroll to position [286, 0]
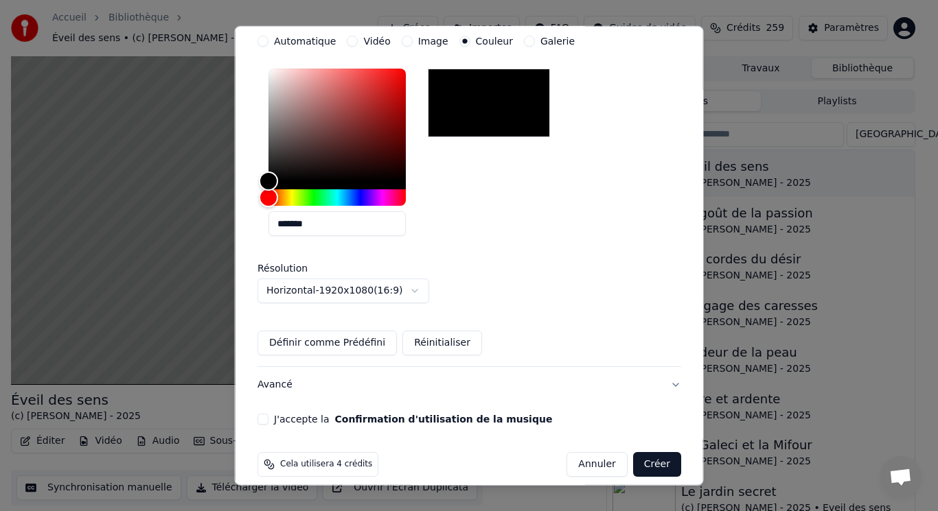
click at [557, 367] on button "Avancé" at bounding box center [469, 385] width 424 height 36
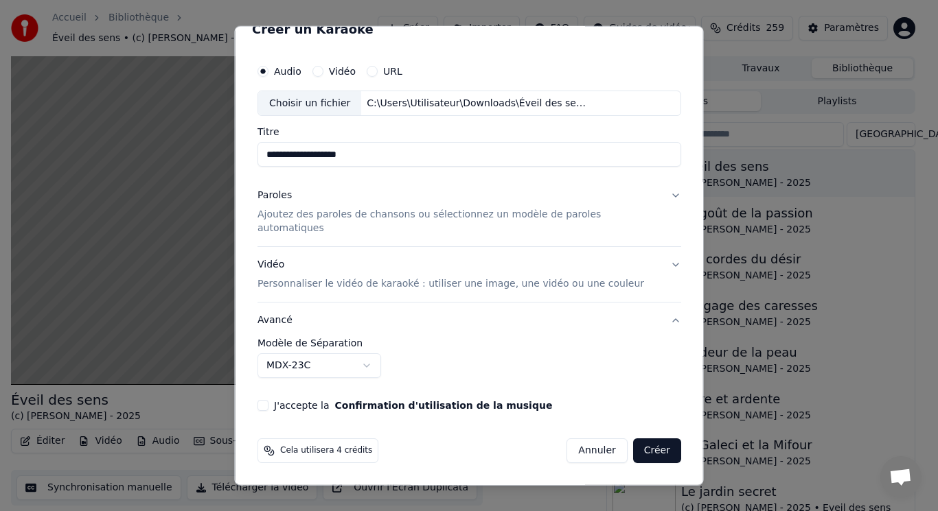
scroll to position [6, 0]
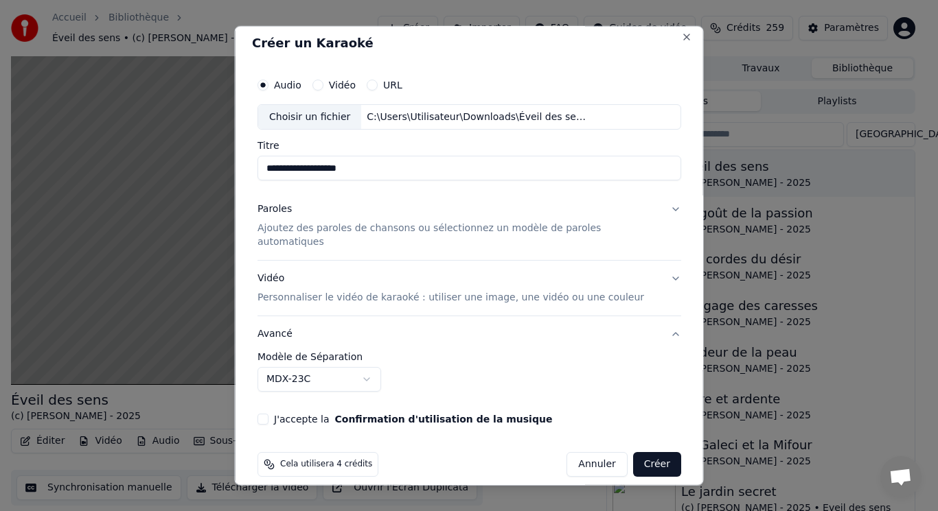
click at [285, 291] on p "Personnaliser le vidéo de karaoké : utiliser une image, une vidéo ou une couleur" at bounding box center [450, 298] width 386 height 14
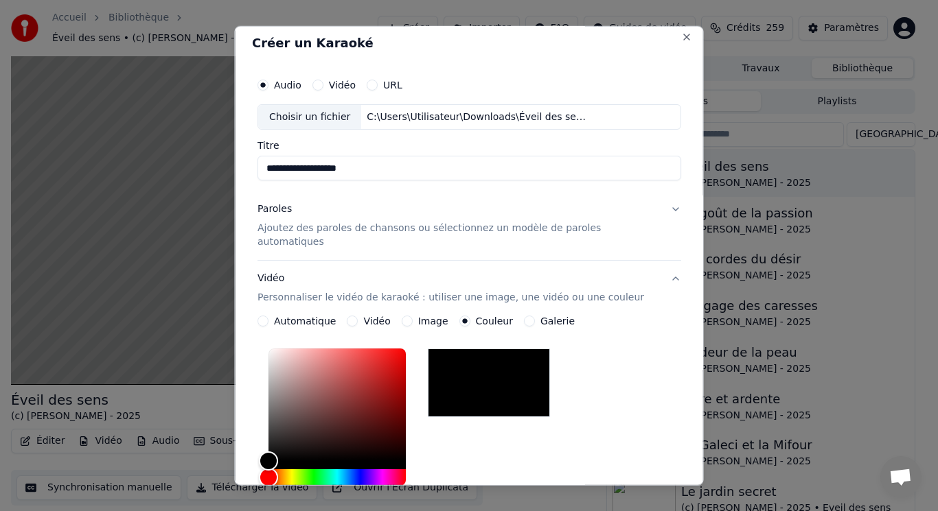
click at [358, 316] on button "Vidéo" at bounding box center [352, 321] width 11 height 11
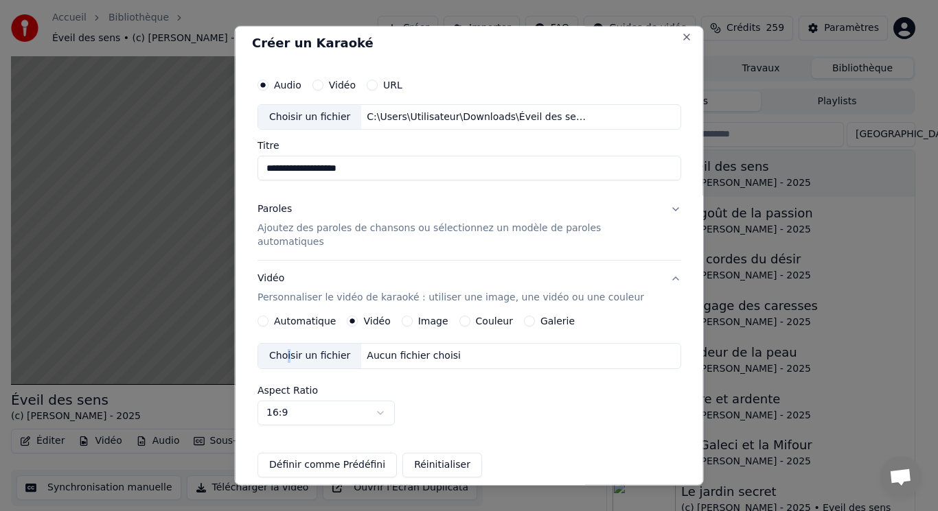
click at [300, 344] on div "Choisir un fichier" at bounding box center [309, 356] width 103 height 25
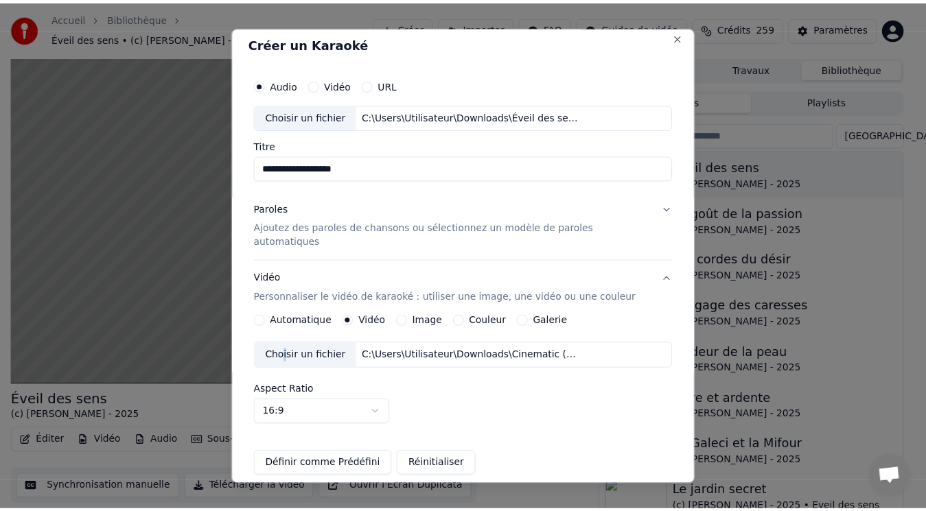
scroll to position [128, 0]
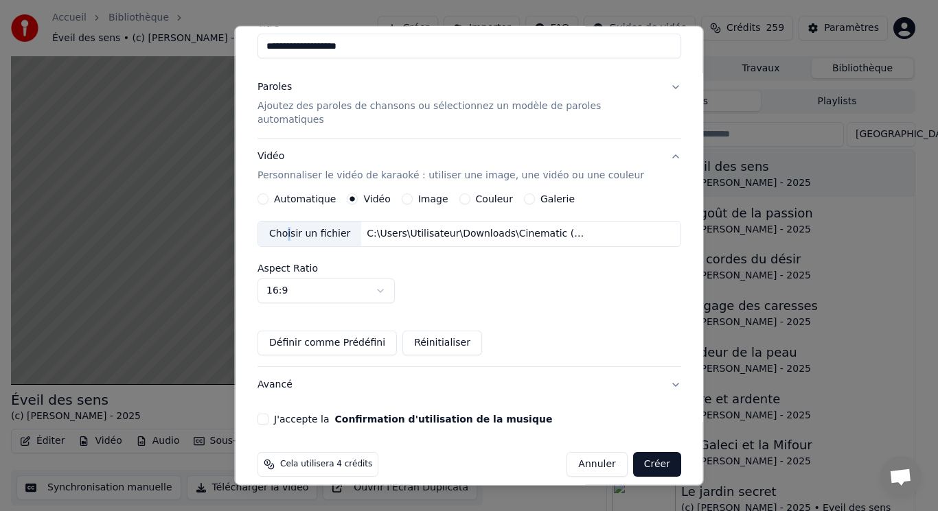
click at [268, 414] on button "J'accepte la Confirmation d'utilisation de la musique" at bounding box center [262, 419] width 11 height 11
click at [640, 452] on button "Créer" at bounding box center [656, 464] width 48 height 25
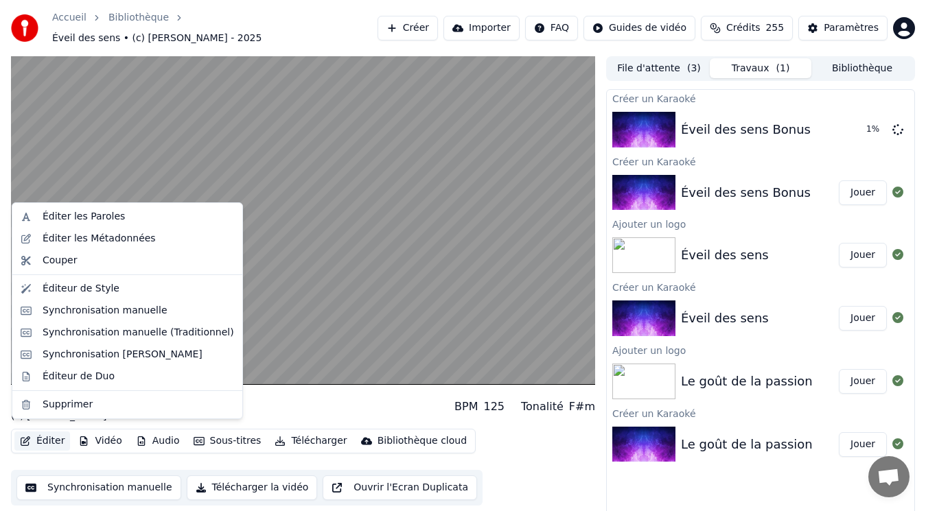
click at [40, 435] on button "Éditer" at bounding box center [42, 441] width 56 height 19
click at [82, 351] on div "Synchronisation [PERSON_NAME]" at bounding box center [123, 355] width 160 height 14
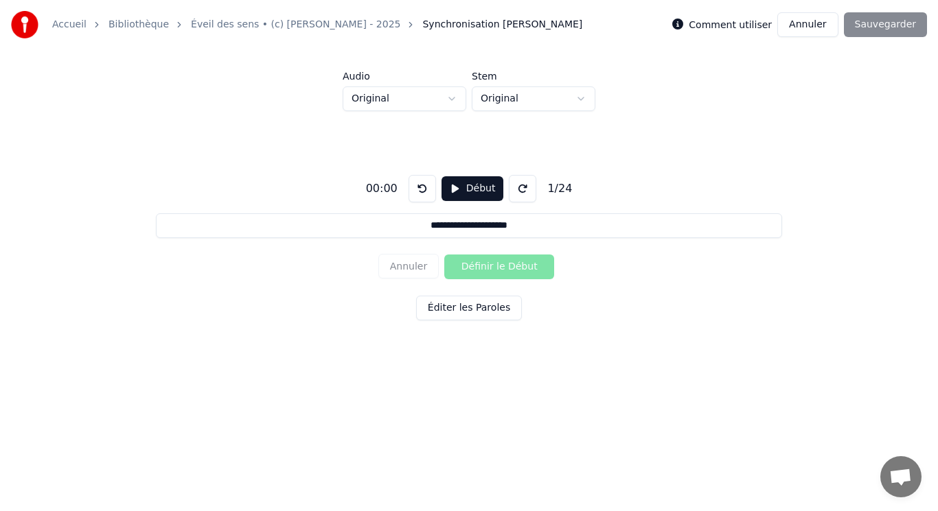
click at [463, 195] on button "Début" at bounding box center [472, 188] width 62 height 25
click at [458, 314] on button "Éditer les Paroles" at bounding box center [469, 308] width 106 height 25
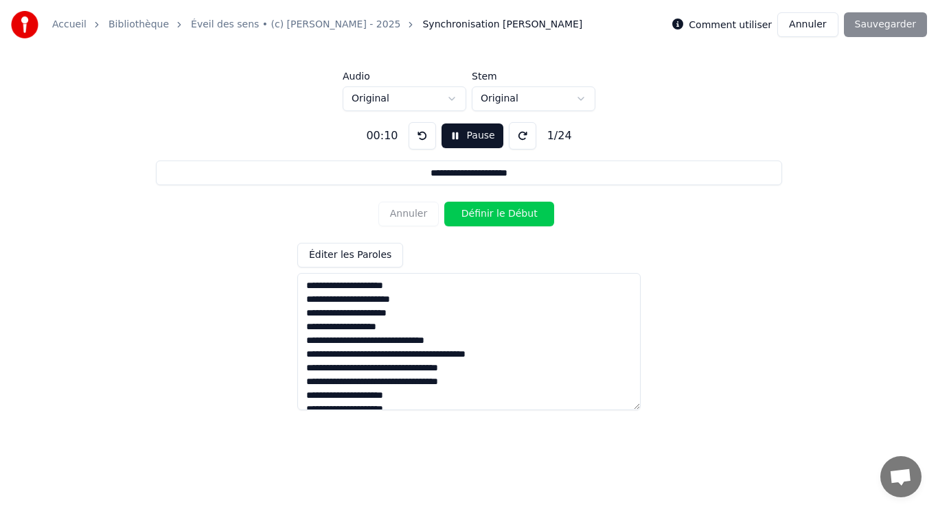
click at [813, 16] on button "Annuler" at bounding box center [807, 24] width 60 height 25
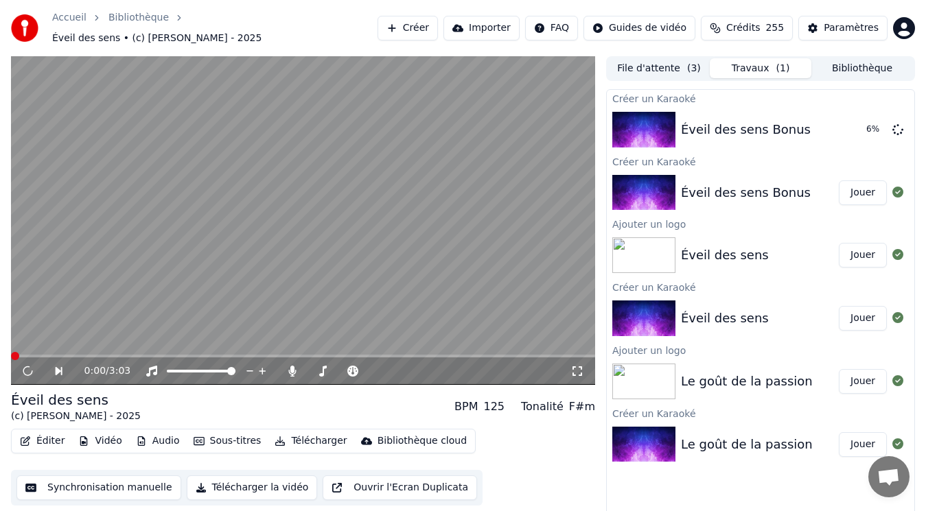
click at [43, 432] on button "Éditer" at bounding box center [42, 441] width 56 height 19
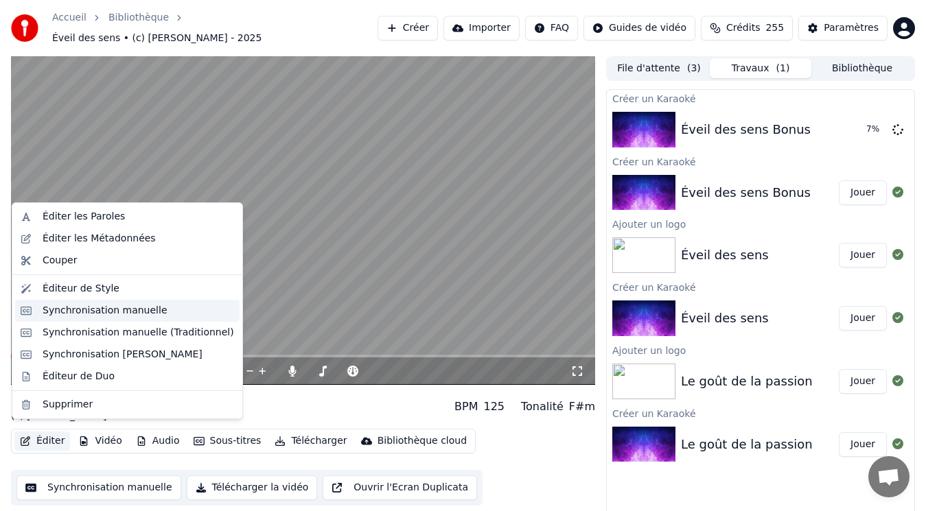
click at [69, 313] on div "Synchronisation manuelle" at bounding box center [105, 311] width 125 height 14
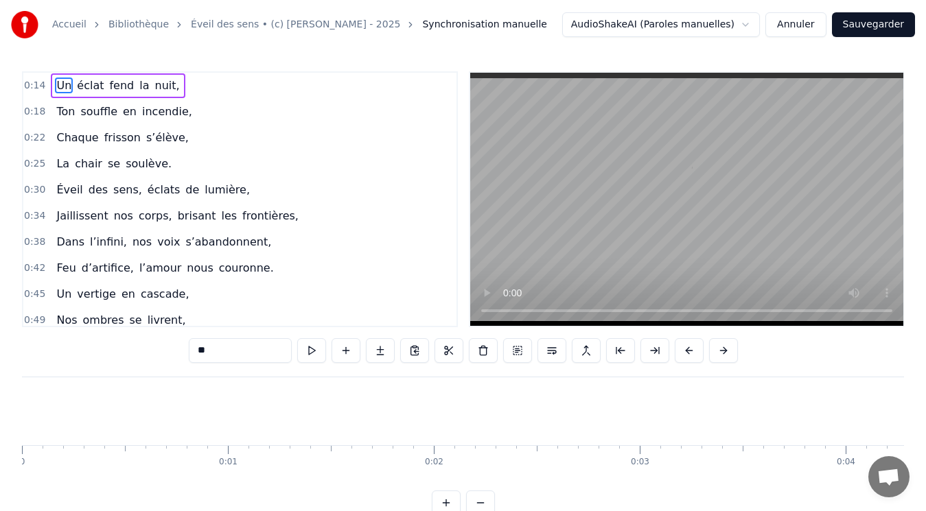
scroll to position [0, 2983]
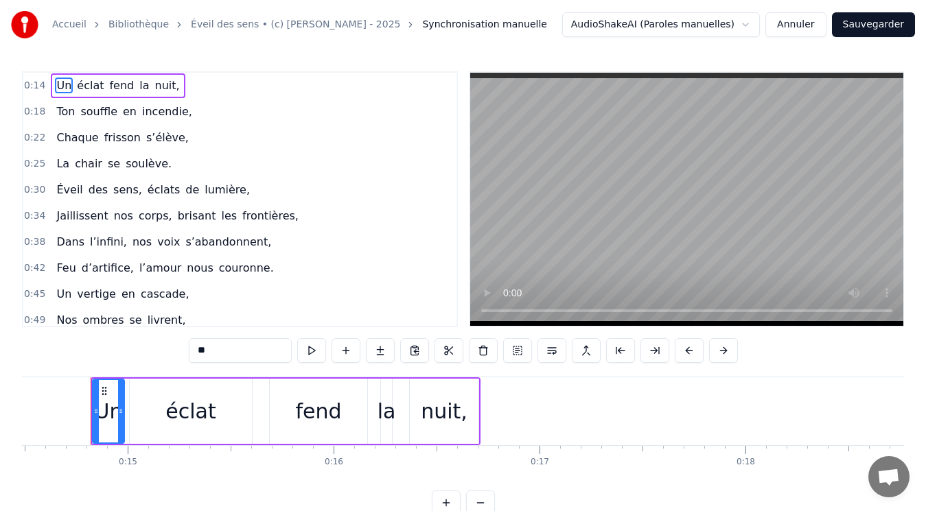
click at [310, 349] on button at bounding box center [311, 350] width 29 height 25
click at [797, 25] on button "Annuler" at bounding box center [795, 24] width 60 height 25
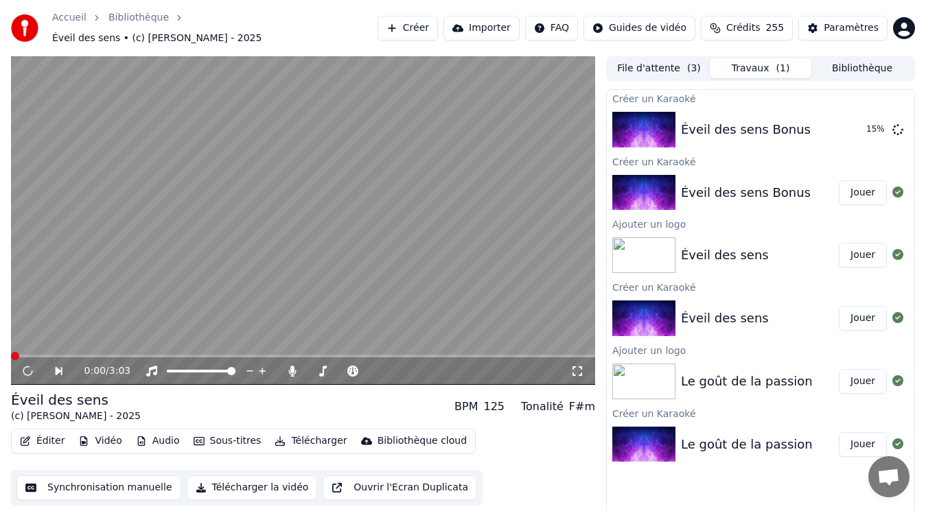
click at [218, 283] on video at bounding box center [303, 220] width 584 height 329
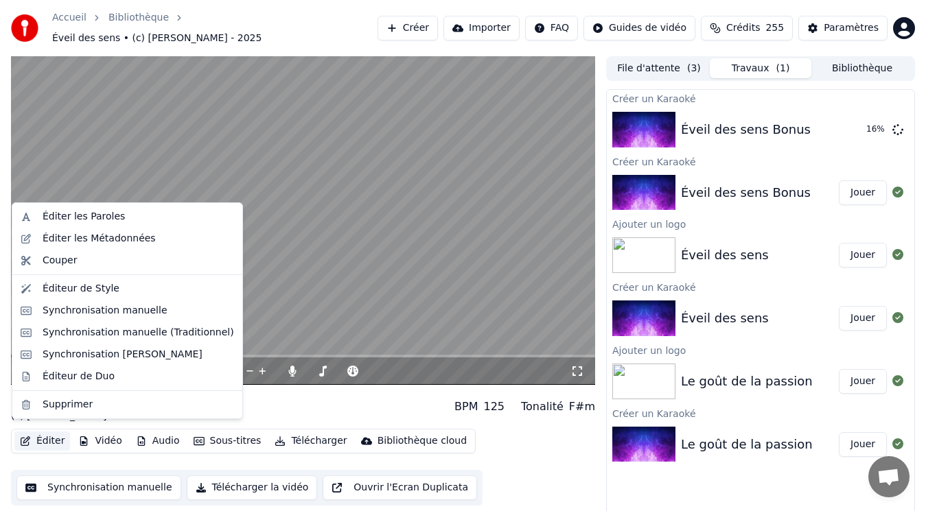
click at [49, 434] on button "Éditer" at bounding box center [42, 441] width 56 height 19
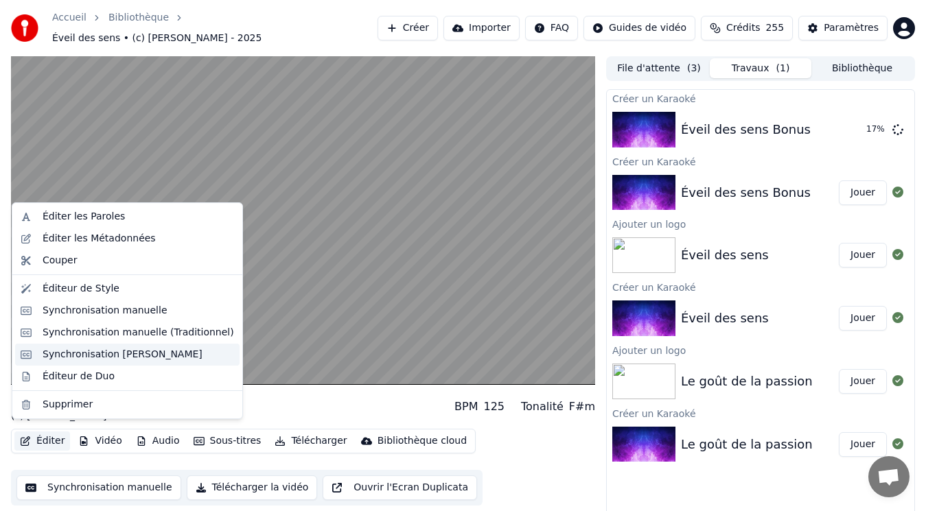
click at [100, 352] on div "Synchronisation [PERSON_NAME]" at bounding box center [123, 355] width 160 height 14
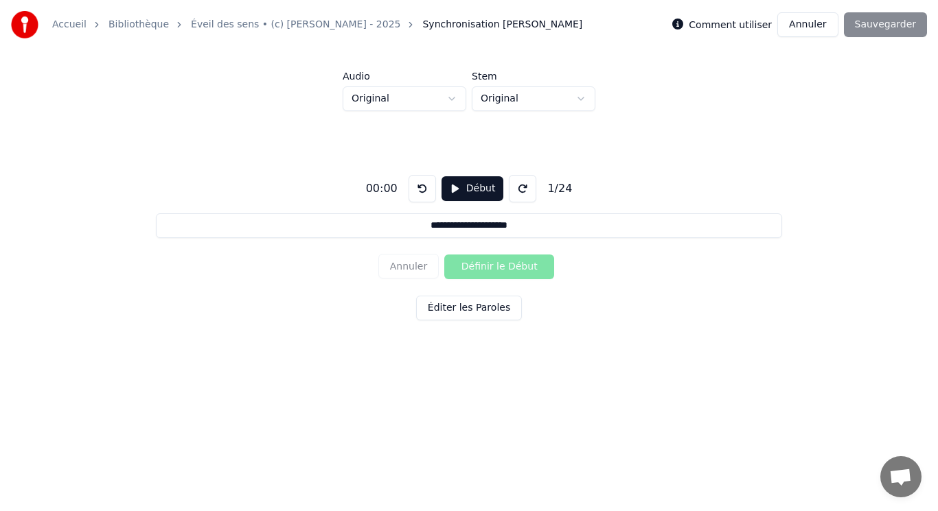
click at [812, 30] on button "Annuler" at bounding box center [807, 24] width 60 height 25
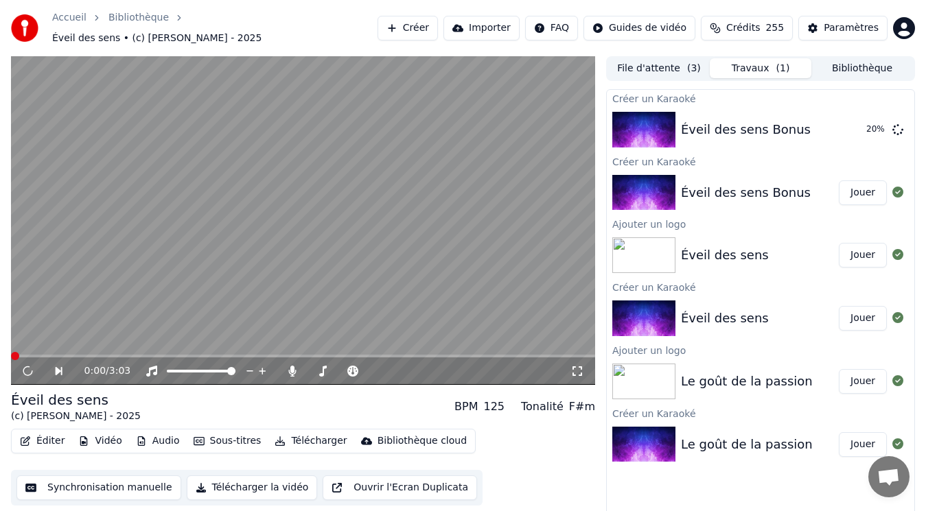
click at [247, 239] on video at bounding box center [303, 220] width 584 height 329
click at [26, 367] on icon at bounding box center [28, 371] width 7 height 8
click at [42, 435] on button "Éditer" at bounding box center [42, 441] width 56 height 19
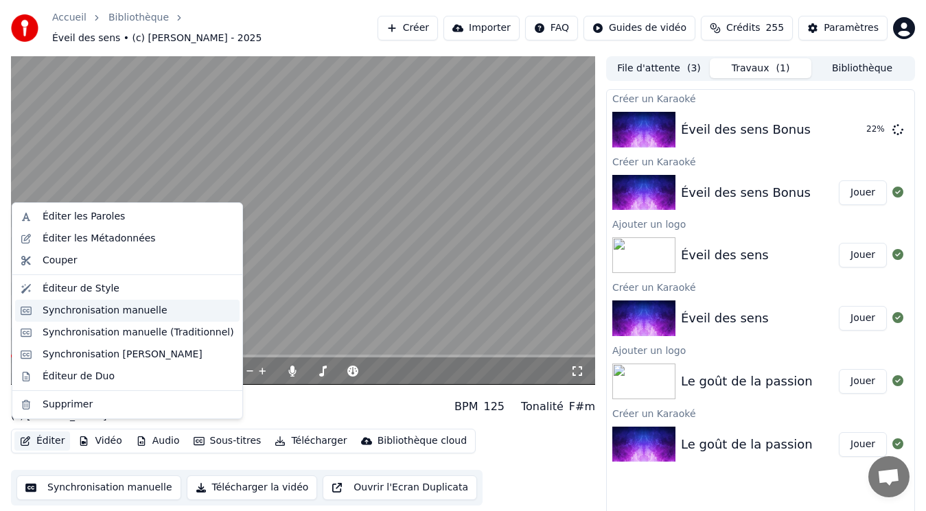
click at [71, 317] on div "Synchronisation manuelle" at bounding box center [105, 311] width 125 height 14
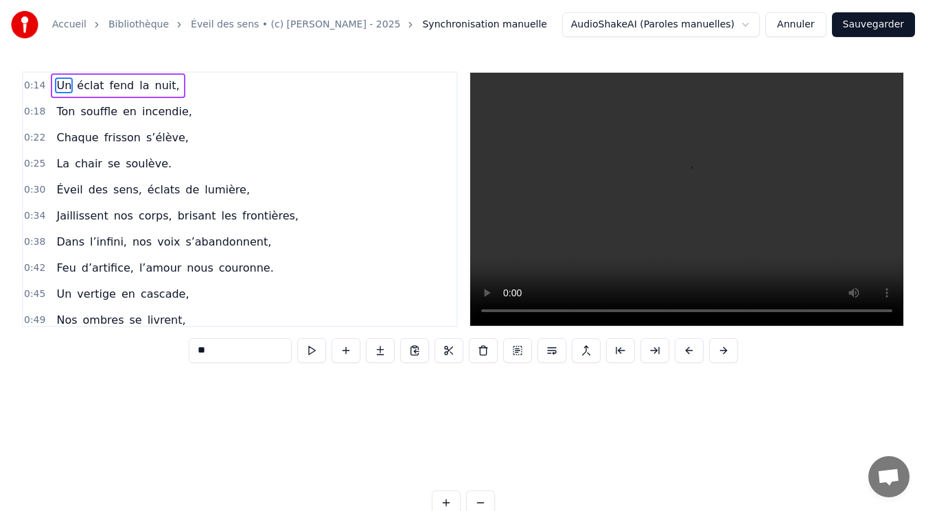
scroll to position [0, 2983]
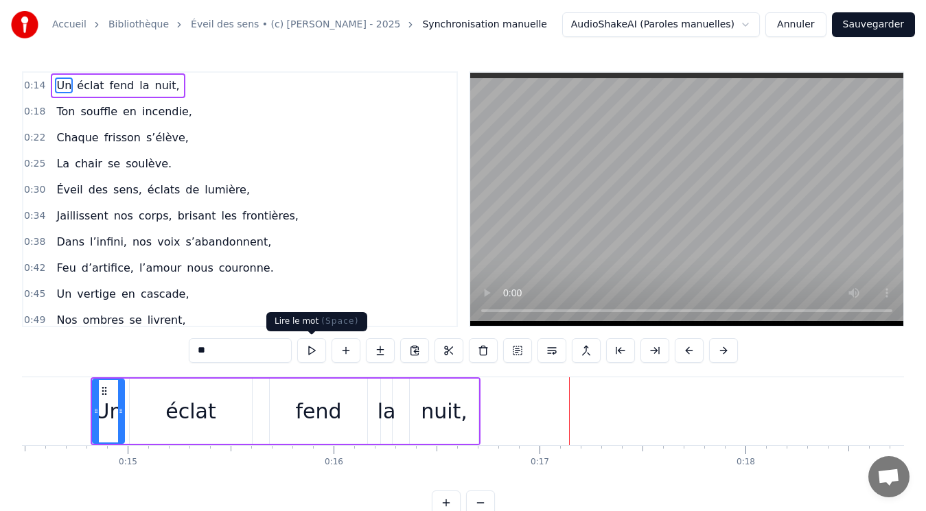
click at [316, 353] on button at bounding box center [311, 350] width 29 height 25
click at [311, 349] on button at bounding box center [311, 350] width 29 height 25
click at [93, 89] on span "éclat" at bounding box center [91, 86] width 30 height 16
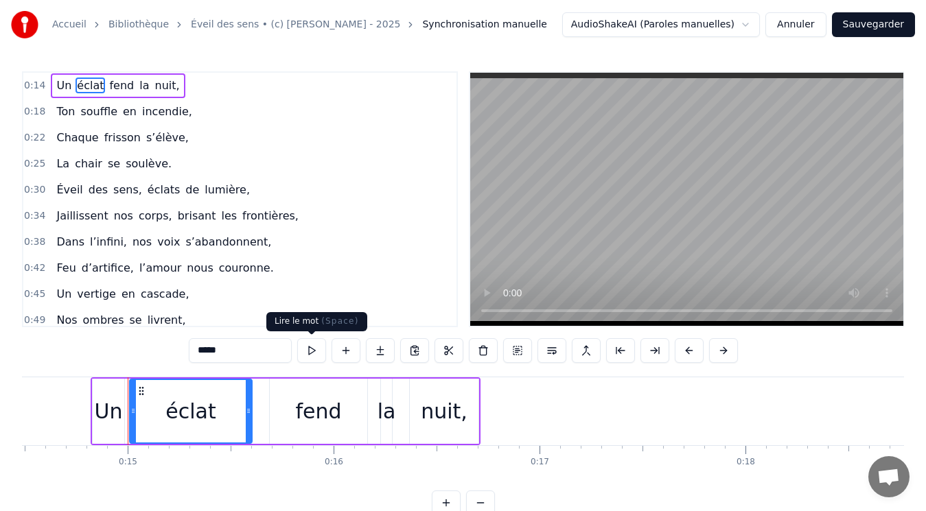
click at [311, 351] on button at bounding box center [311, 350] width 29 height 25
click at [313, 355] on button at bounding box center [311, 350] width 29 height 25
click at [110, 88] on span "fend" at bounding box center [121, 86] width 27 height 16
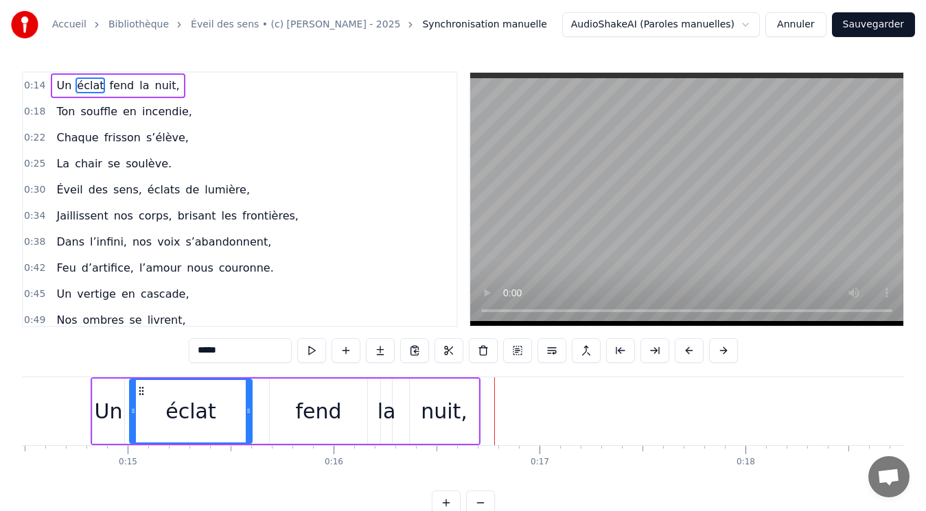
type input "****"
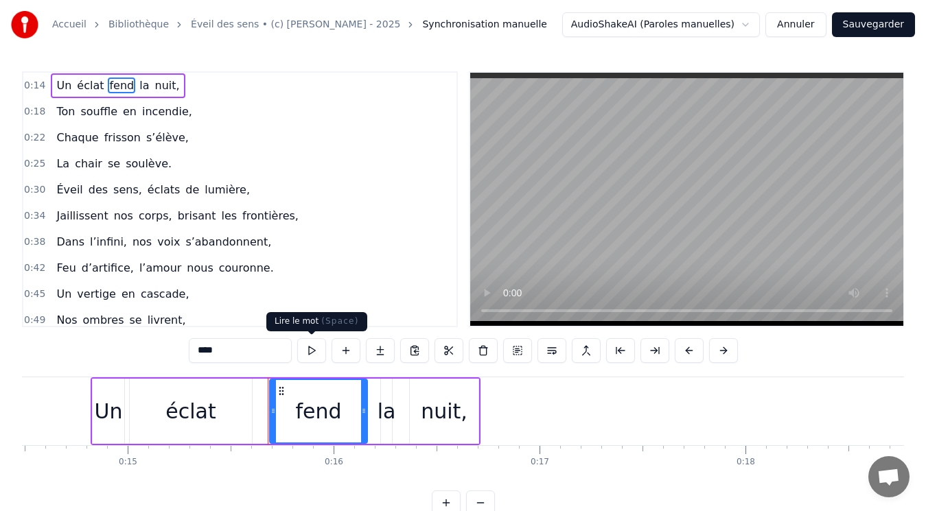
click at [312, 351] on button at bounding box center [311, 350] width 29 height 25
